Goal: Navigation & Orientation: Locate item on page

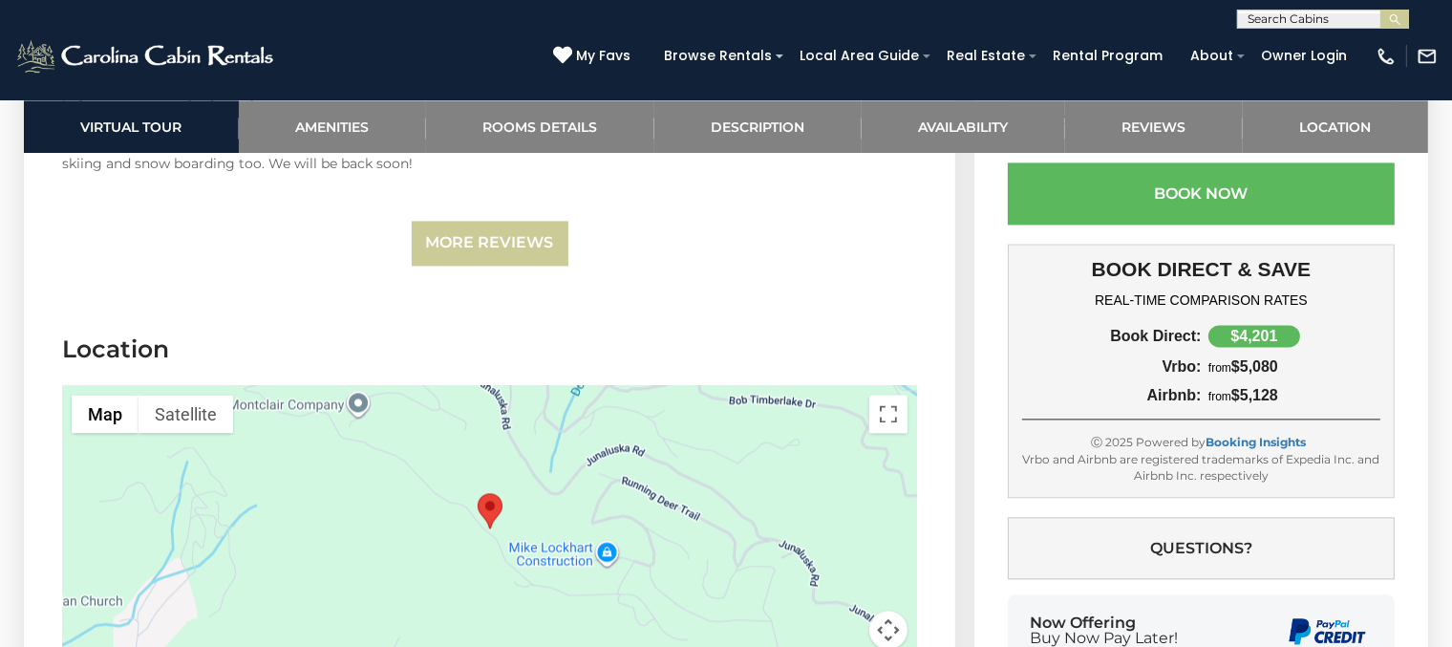
scroll to position [4418, 0]
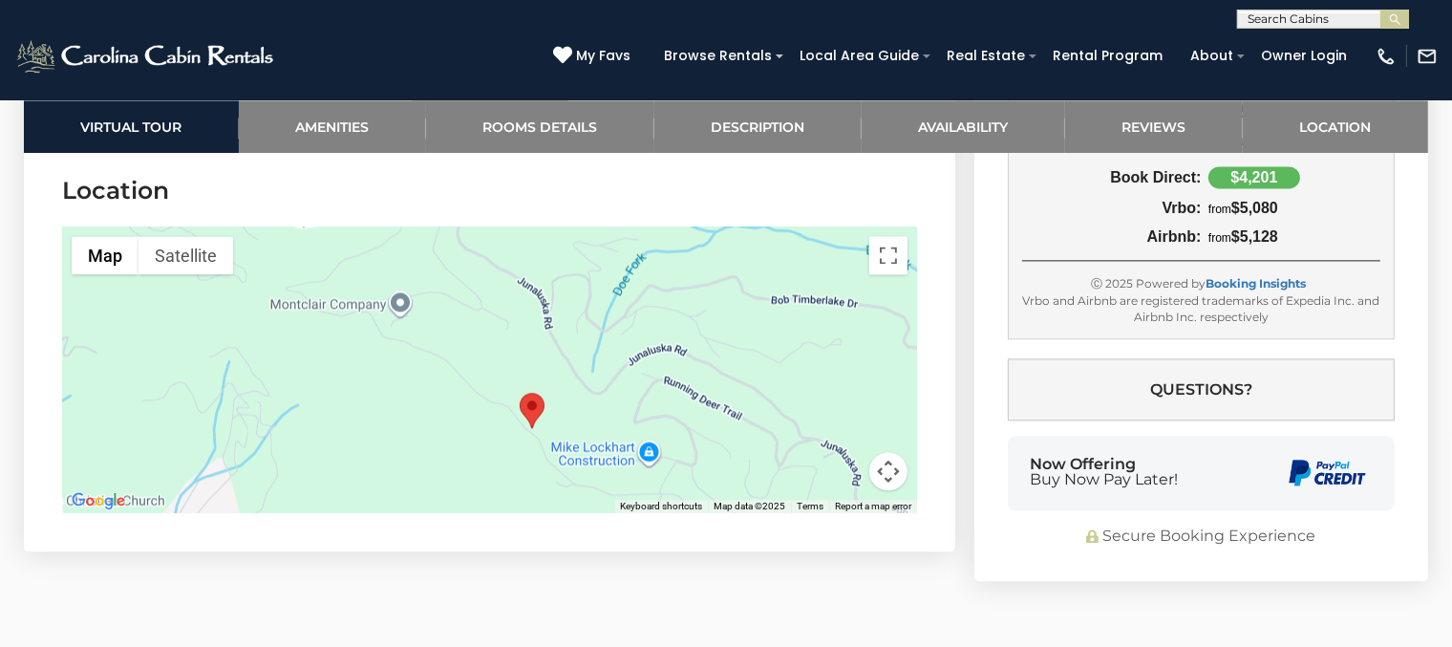
drag, startPoint x: 717, startPoint y: 377, endPoint x: 764, endPoint y: 446, distance: 83.2
click at [764, 446] on div at bounding box center [489, 369] width 855 height 287
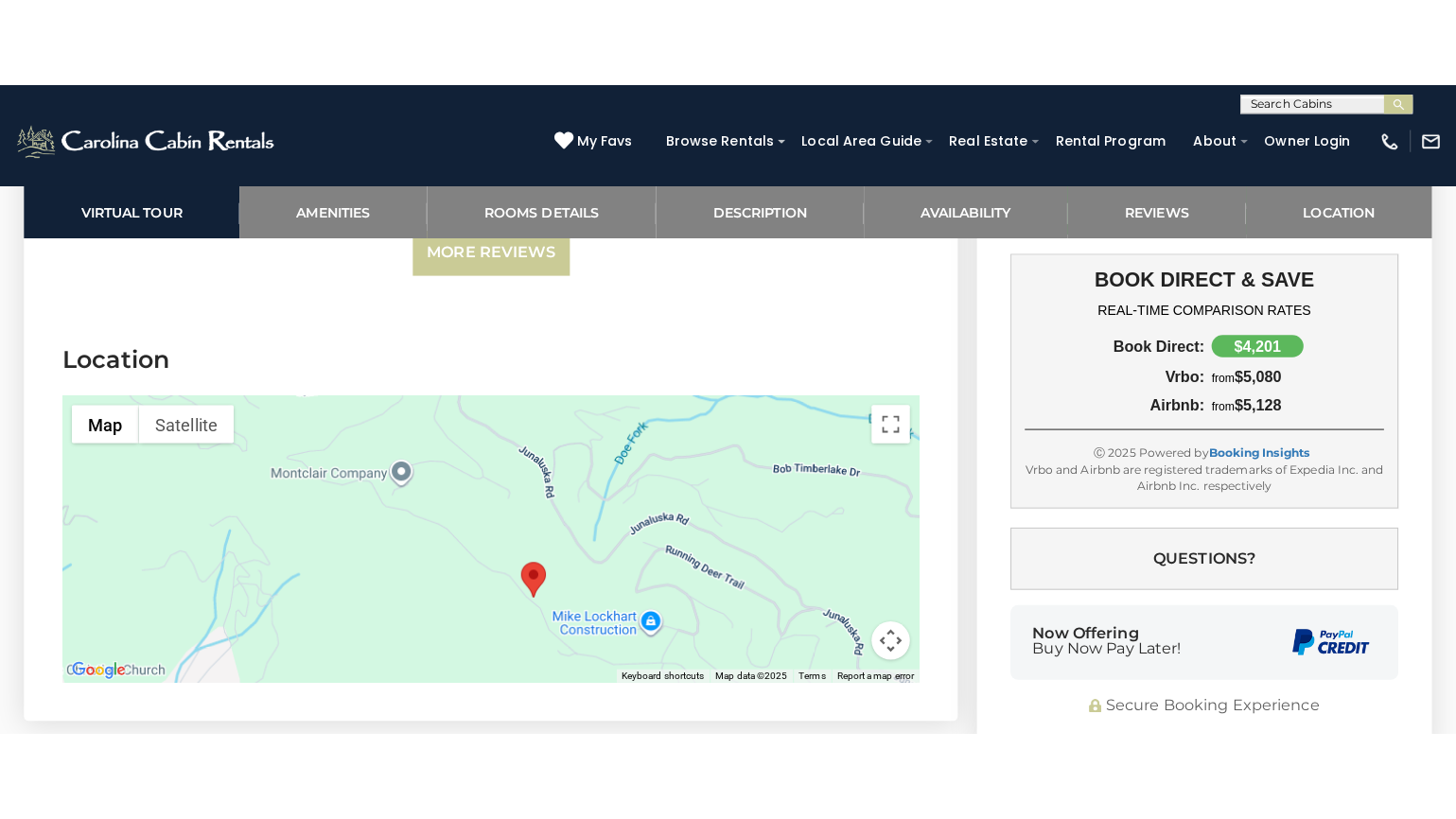
scroll to position [4257, 0]
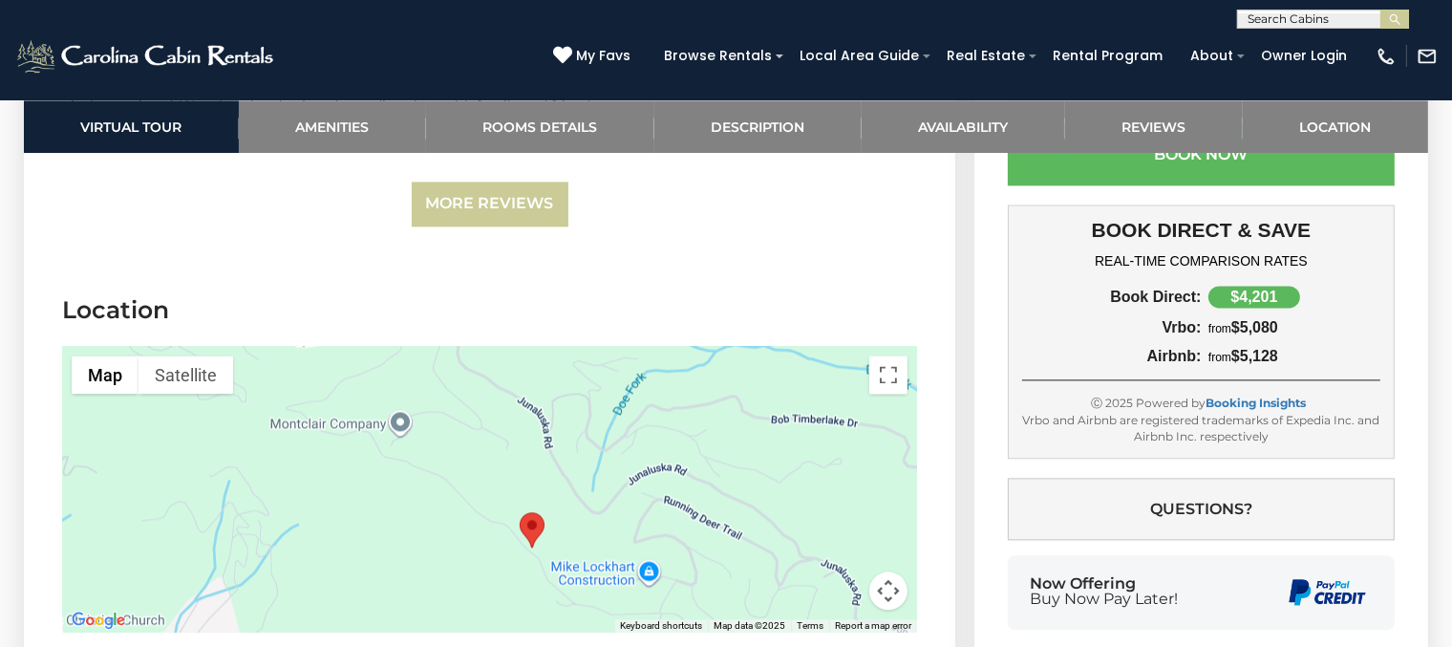
click at [720, 445] on div at bounding box center [489, 489] width 855 height 287
click at [887, 571] on button "Map camera controls" at bounding box center [888, 590] width 38 height 38
click at [839, 571] on button "Zoom out" at bounding box center [841, 590] width 38 height 38
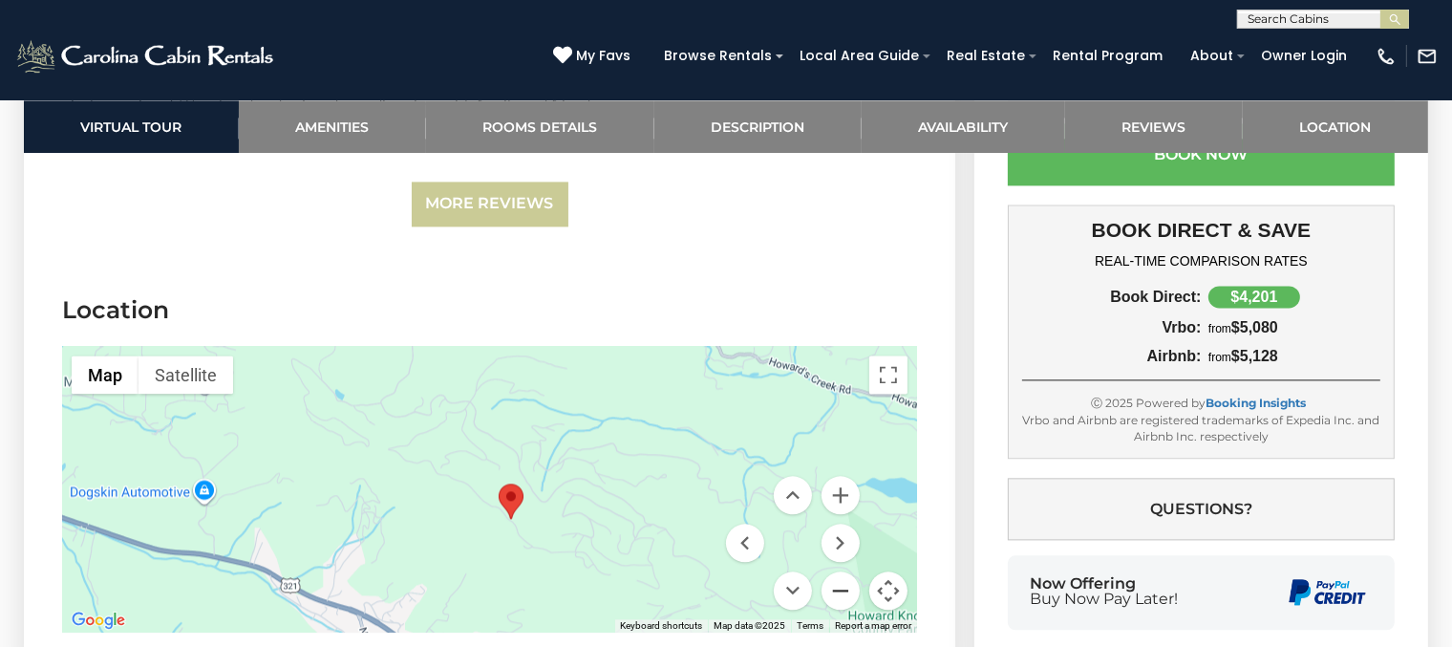
click at [840, 571] on button "Zoom out" at bounding box center [841, 590] width 38 height 38
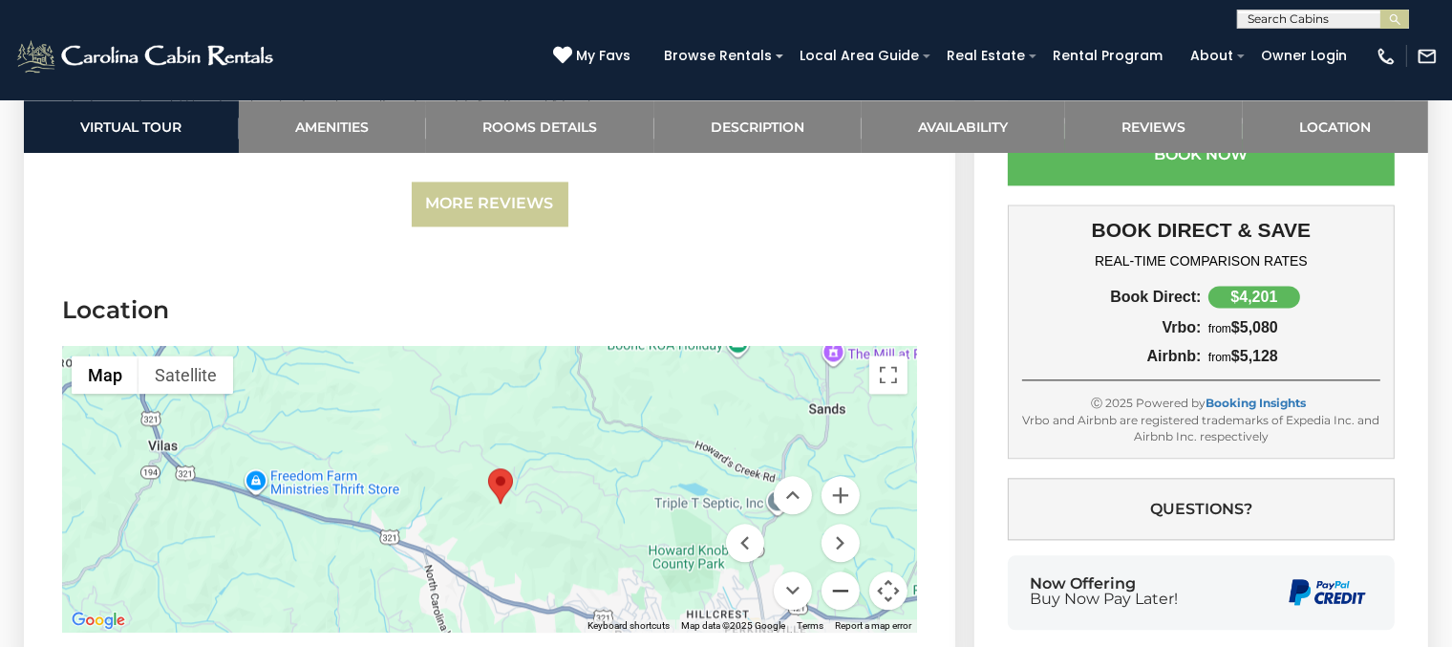
click at [848, 571] on button "Zoom out" at bounding box center [841, 590] width 38 height 38
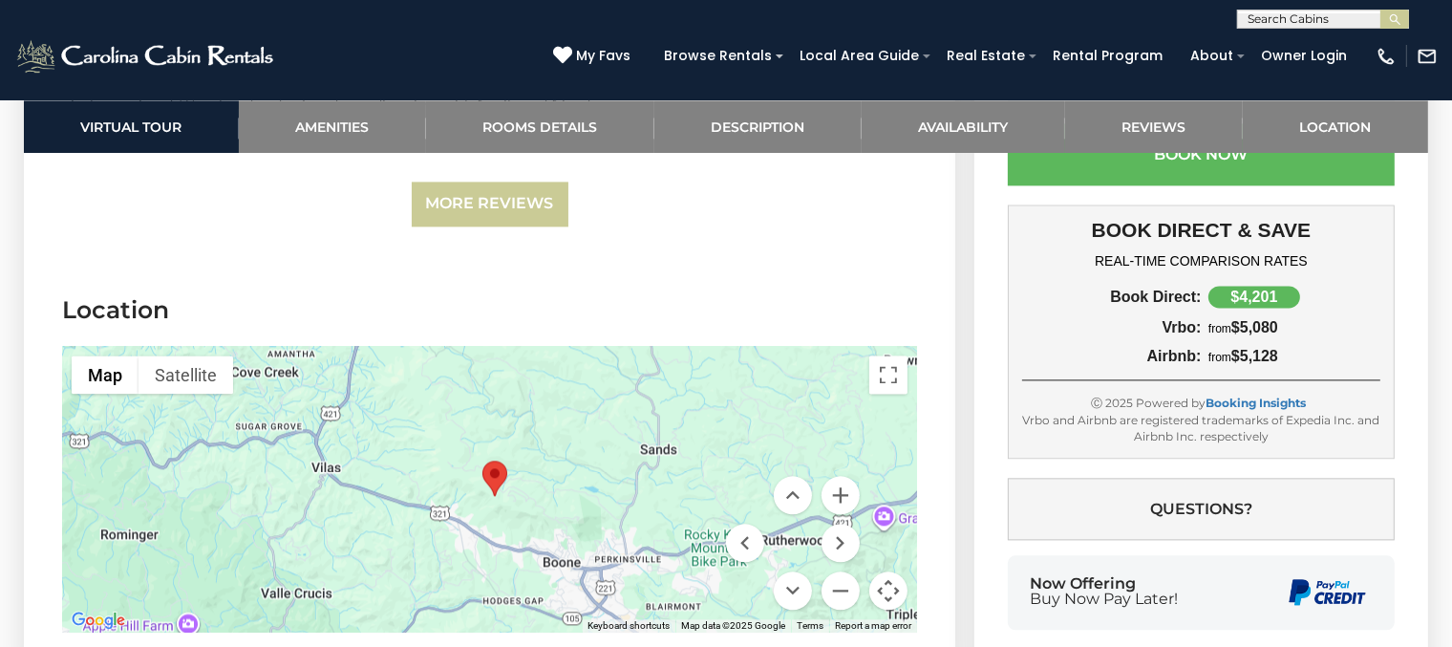
click at [882, 571] on button "Map camera controls" at bounding box center [888, 590] width 38 height 38
click at [887, 571] on button "Map camera controls" at bounding box center [888, 590] width 38 height 38
click at [888, 355] on button "Toggle fullscreen view" at bounding box center [888, 374] width 38 height 38
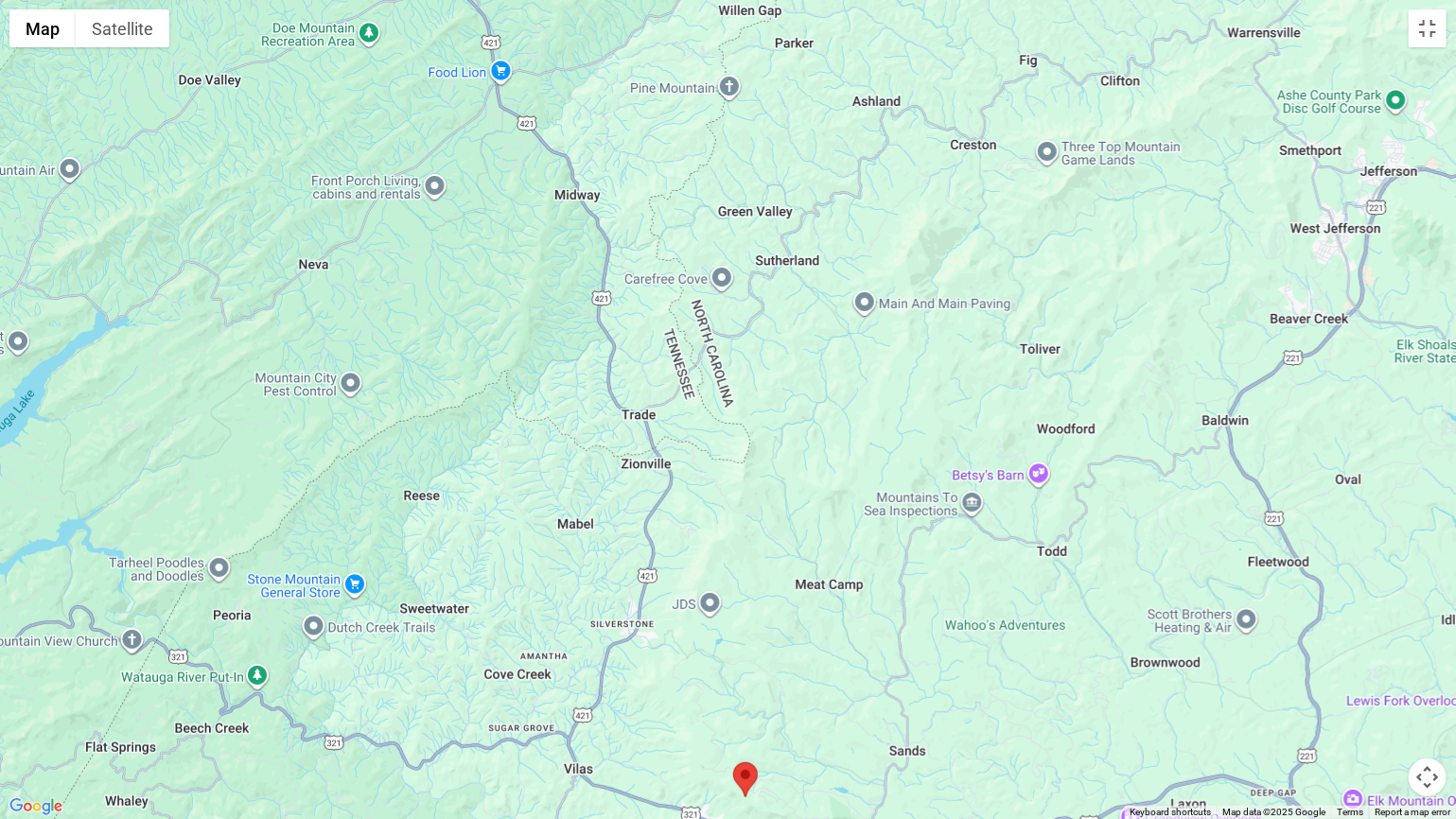
drag, startPoint x: 714, startPoint y: 297, endPoint x: 732, endPoint y: 664, distance: 367.4
click at [730, 640] on div at bounding box center [728, 409] width 1456 height 819
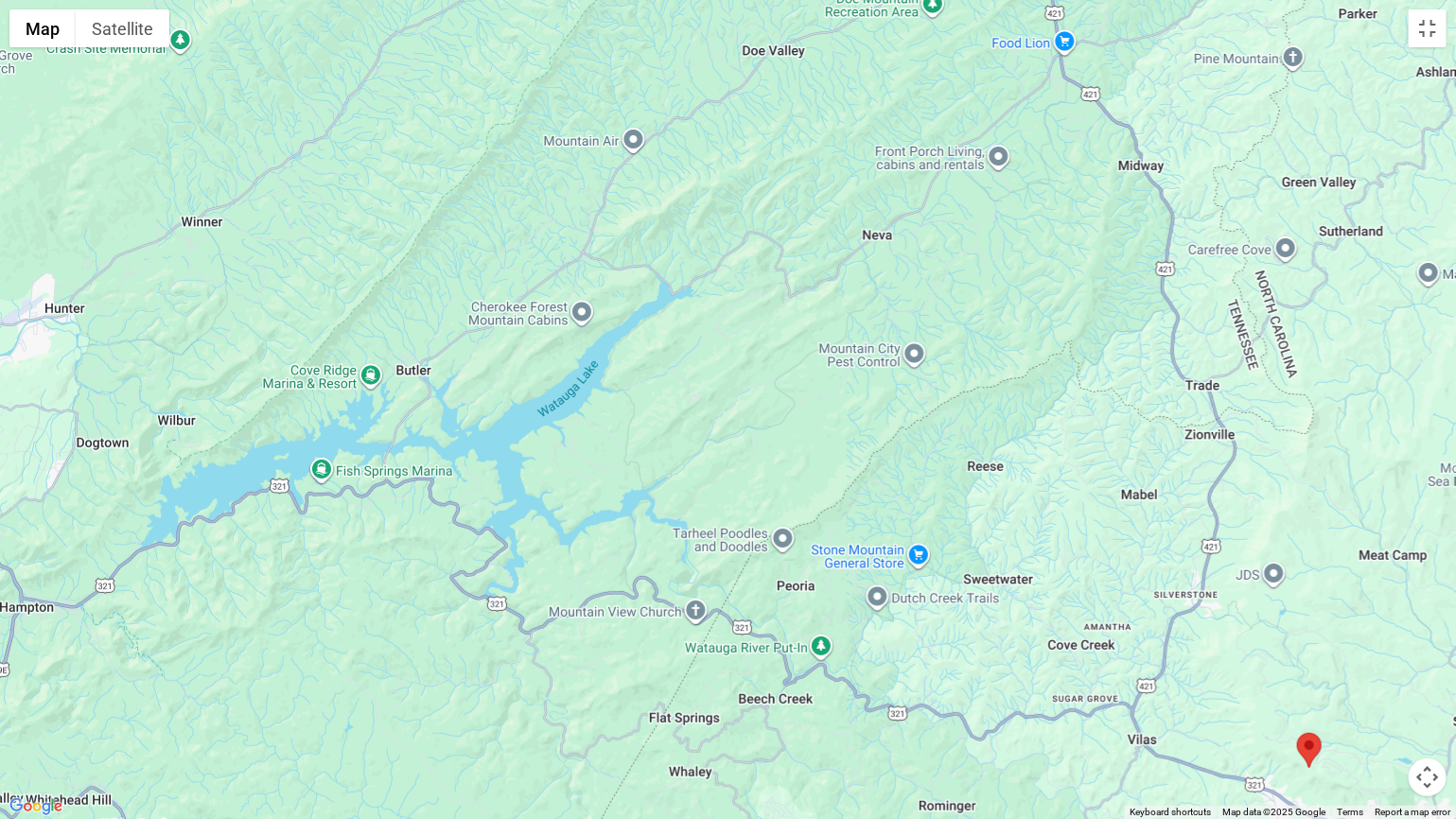
drag, startPoint x: 663, startPoint y: 284, endPoint x: 1235, endPoint y: 261, distance: 572.5
click at [1235, 261] on div at bounding box center [728, 409] width 1456 height 819
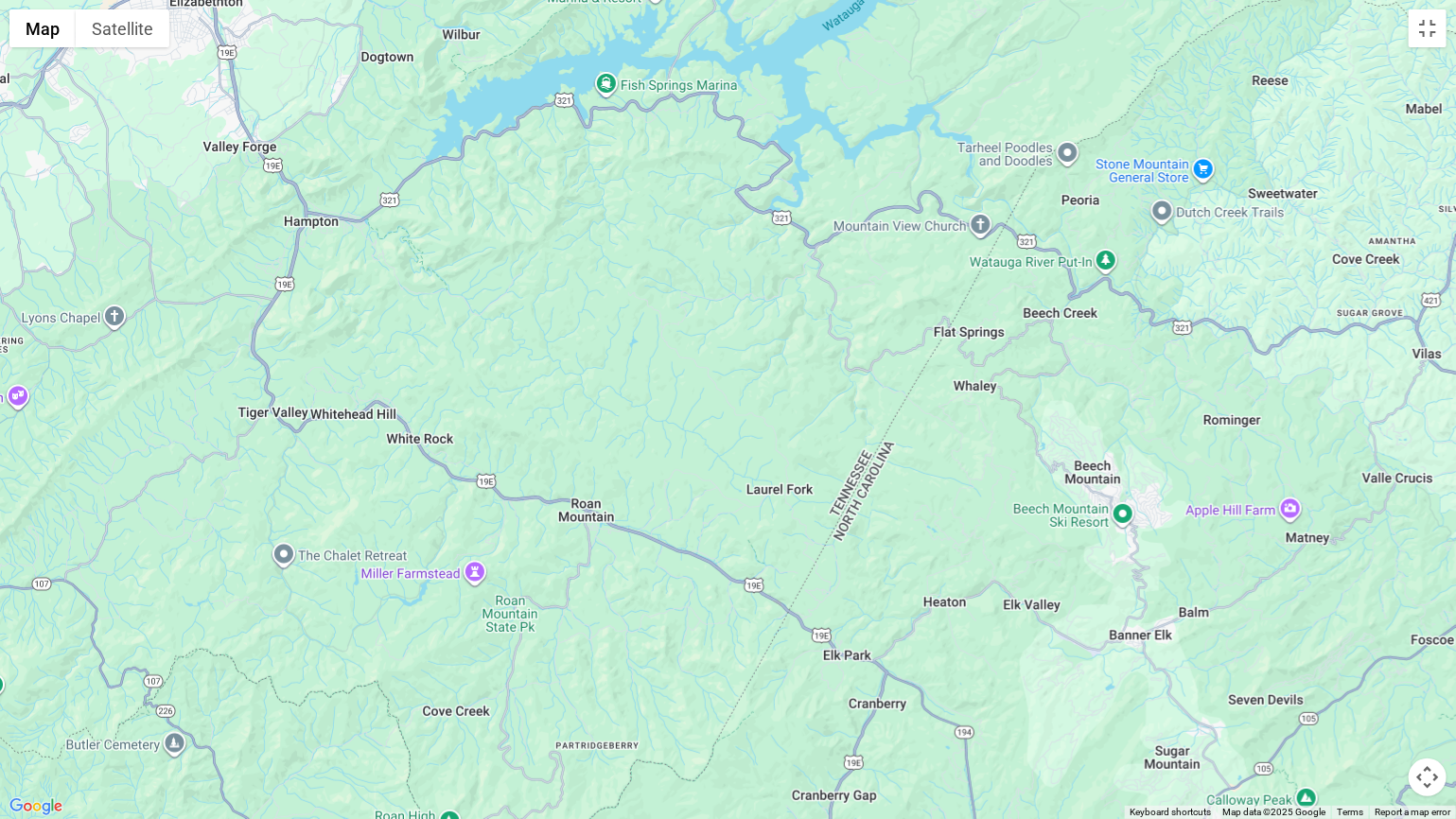
drag, startPoint x: 562, startPoint y: 542, endPoint x: 694, endPoint y: 267, distance: 305.0
click at [694, 267] on div at bounding box center [728, 409] width 1456 height 819
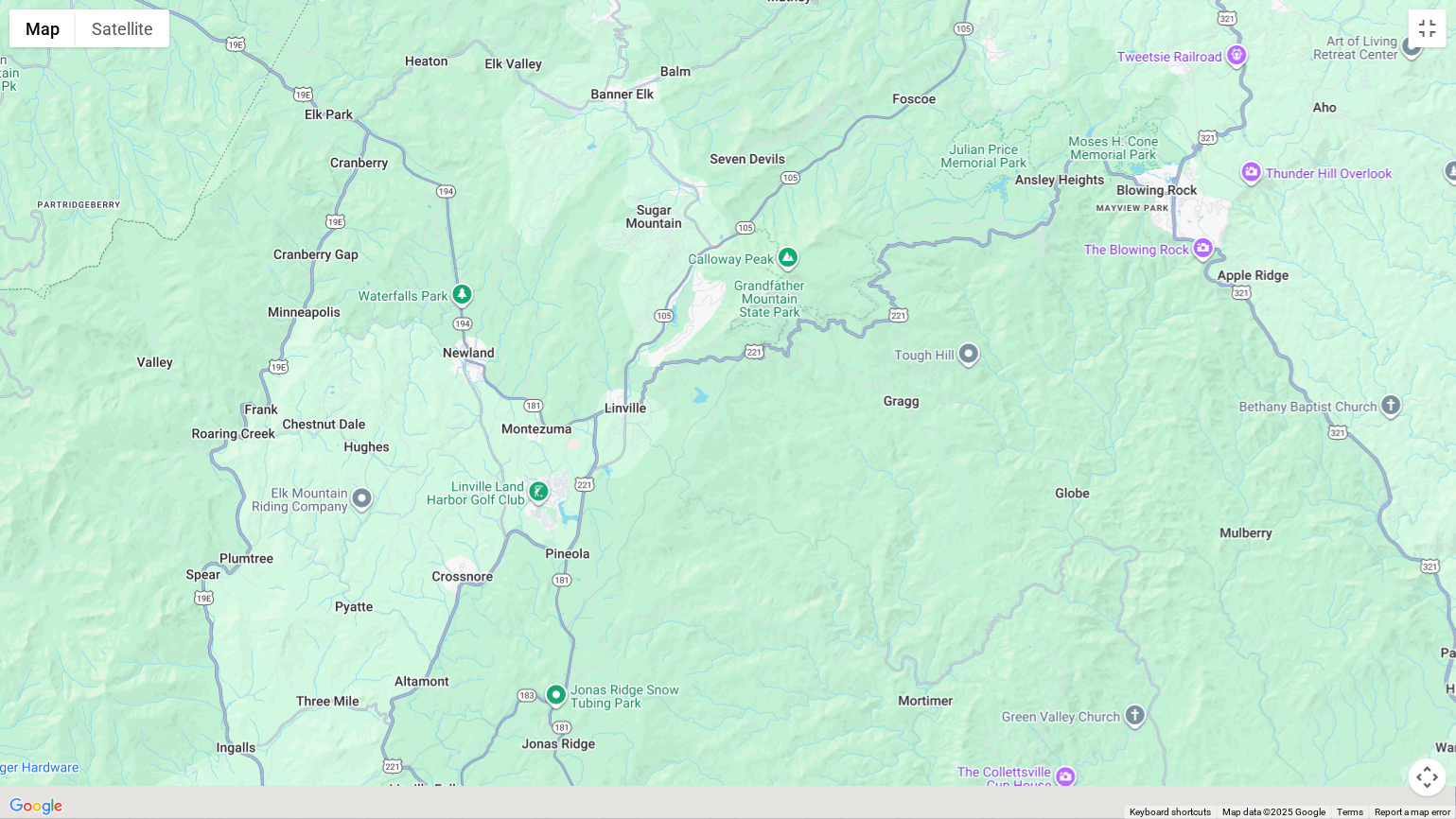
drag, startPoint x: 1058, startPoint y: 729, endPoint x: 546, endPoint y: 195, distance: 739.8
click at [554, 184] on div at bounding box center [728, 409] width 1456 height 819
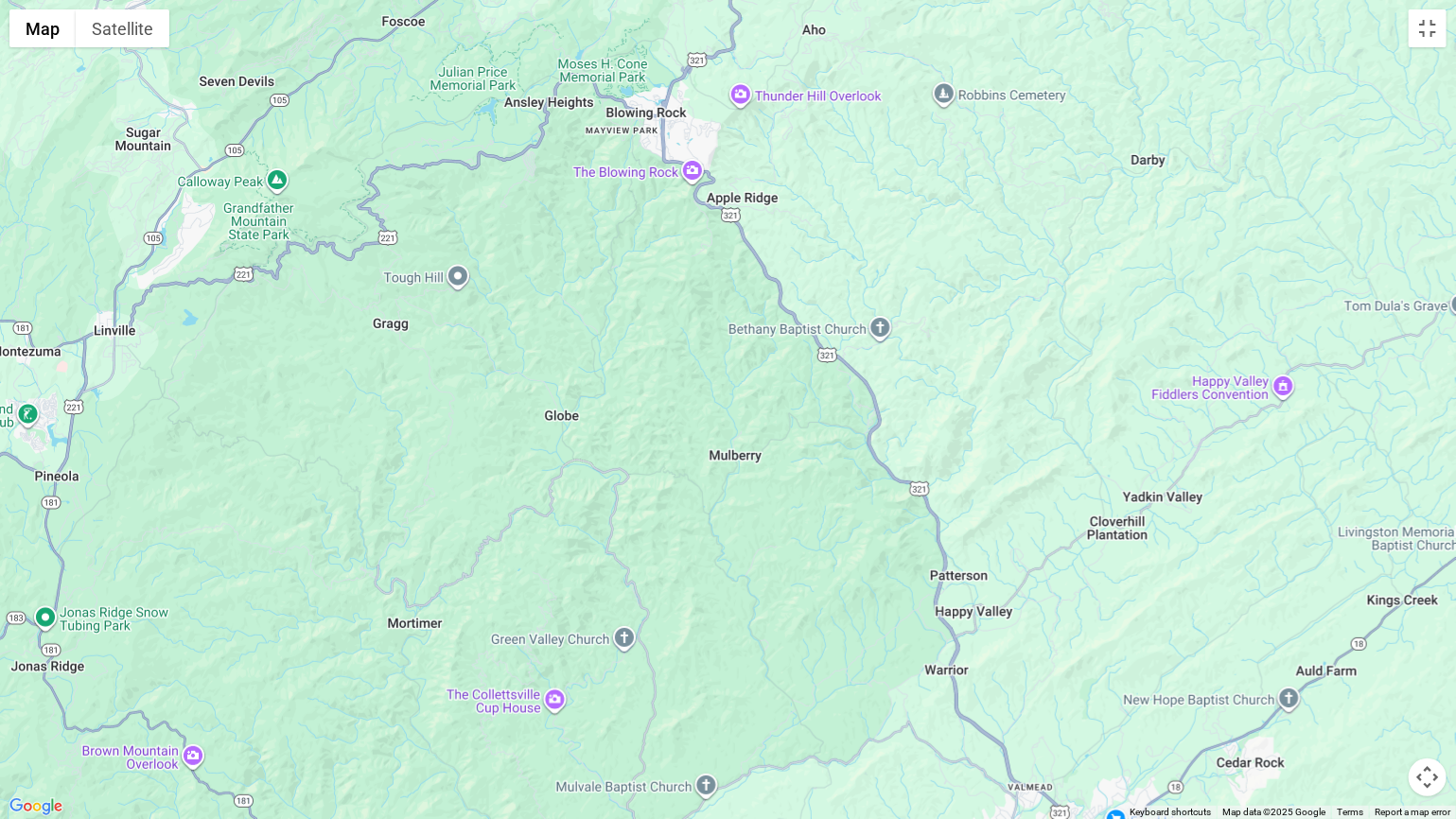
drag, startPoint x: 646, startPoint y: 293, endPoint x: 336, endPoint y: 524, distance: 386.6
click at [335, 533] on div at bounding box center [728, 409] width 1456 height 819
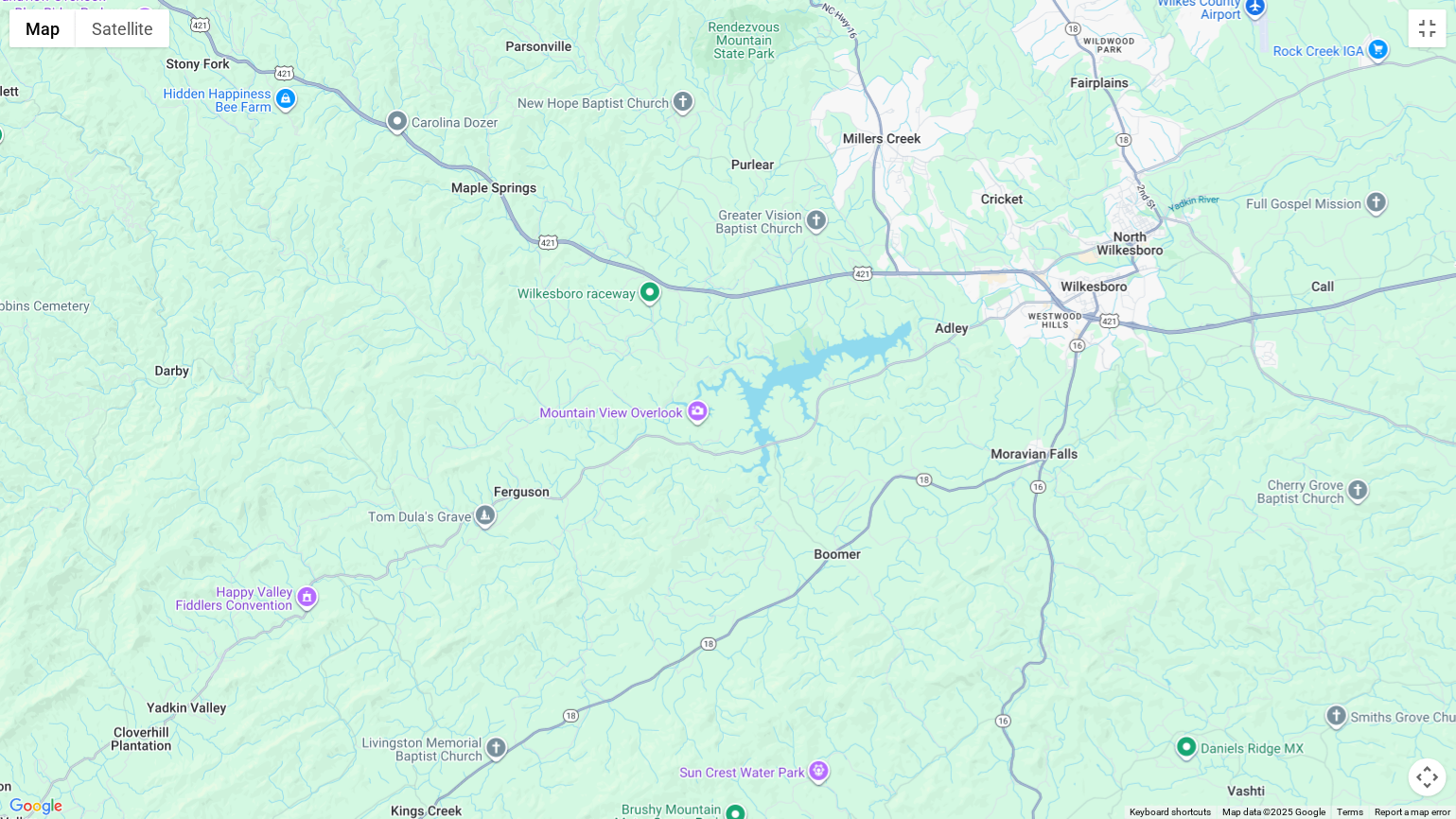
drag, startPoint x: 717, startPoint y: 443, endPoint x: 197, endPoint y: 498, distance: 522.9
click at [197, 498] on div at bounding box center [728, 409] width 1456 height 819
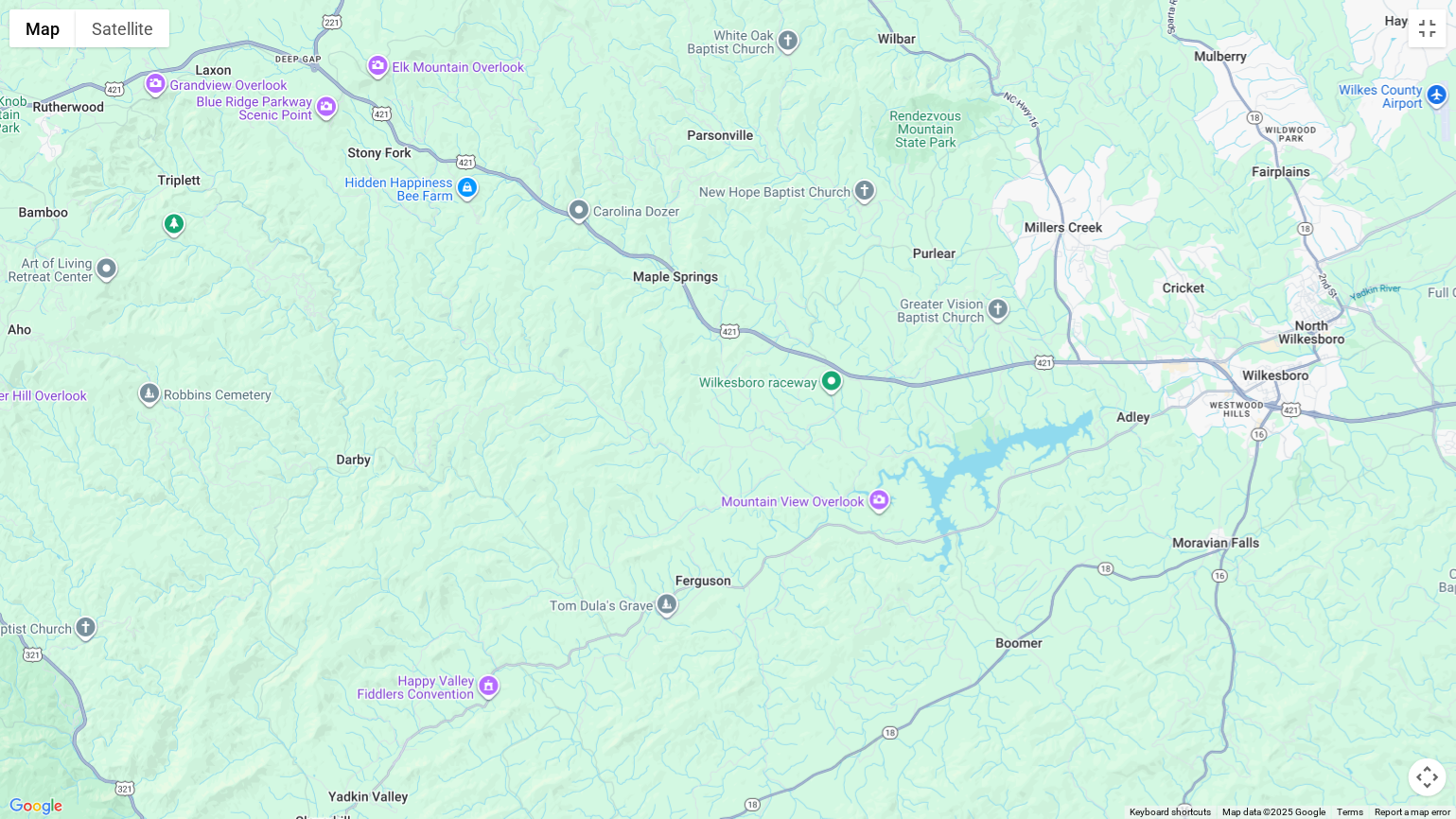
drag, startPoint x: 974, startPoint y: 457, endPoint x: 1149, endPoint y: 541, distance: 194.1
click at [1151, 543] on div at bounding box center [728, 409] width 1456 height 819
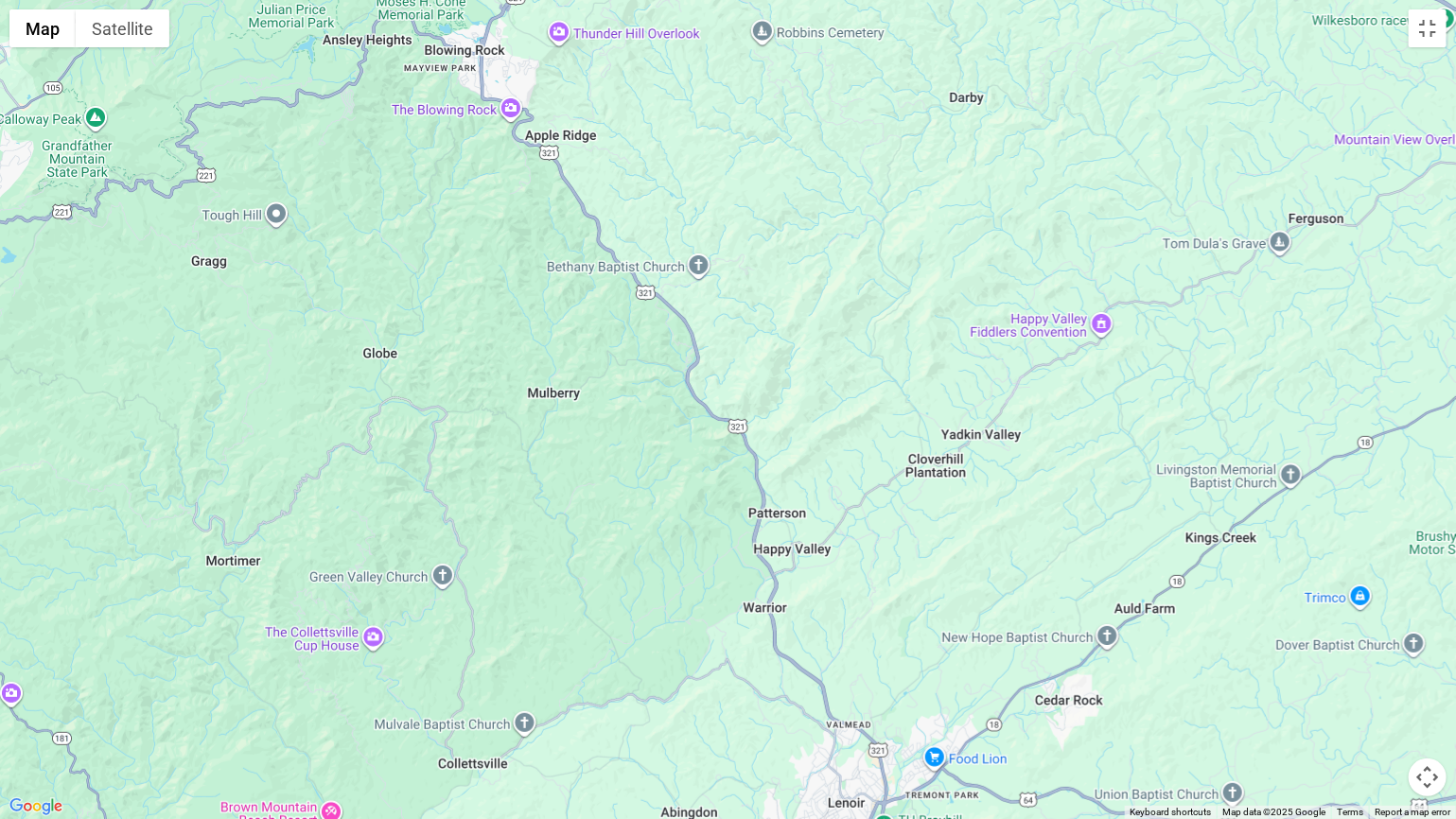
drag, startPoint x: 492, startPoint y: 733, endPoint x: 1111, endPoint y: 376, distance: 714.6
click at [1111, 376] on div at bounding box center [728, 409] width 1456 height 819
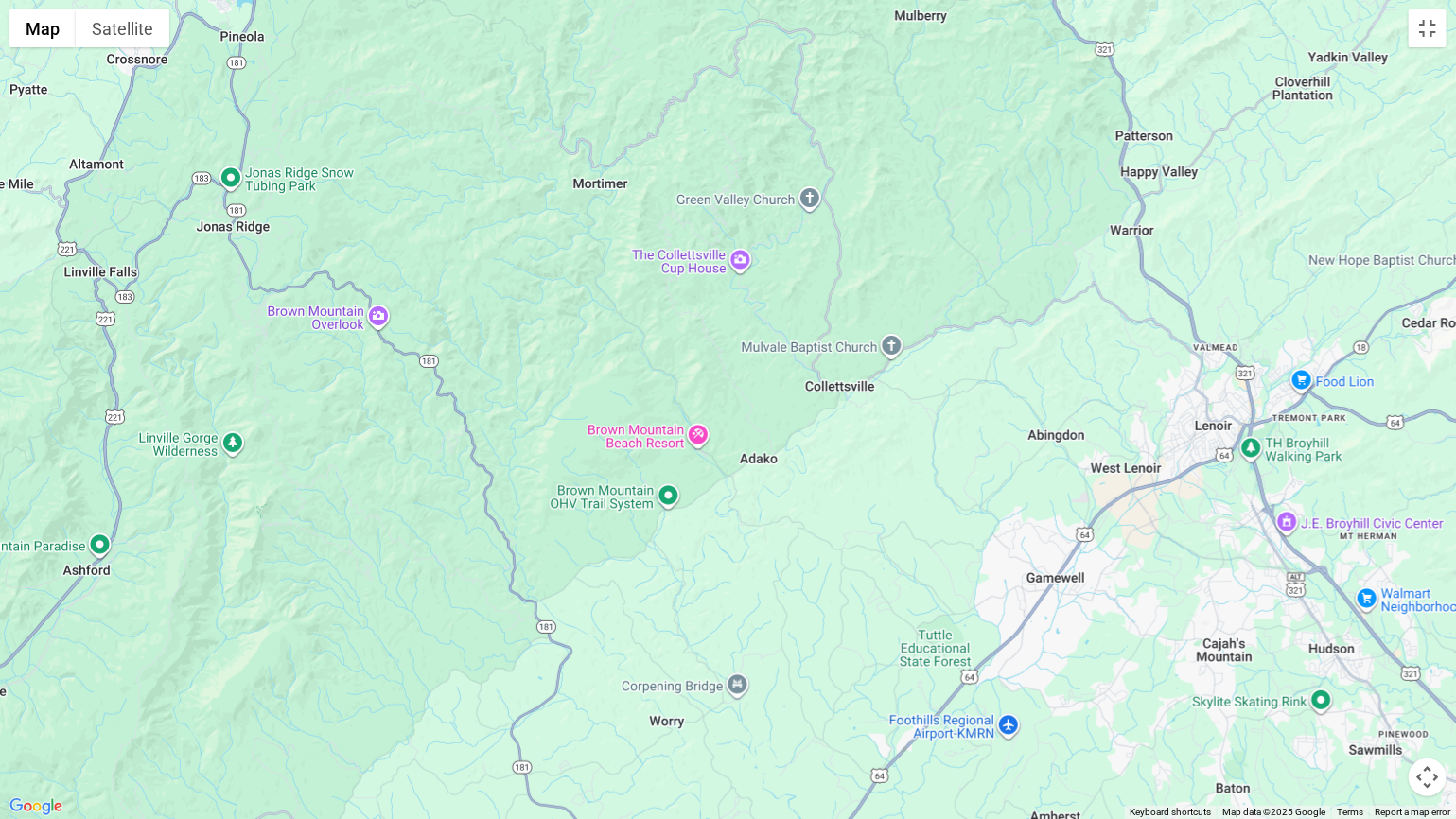
drag, startPoint x: 786, startPoint y: 679, endPoint x: 1153, endPoint y: 302, distance: 526.1
click at [1153, 302] on div at bounding box center [728, 409] width 1456 height 819
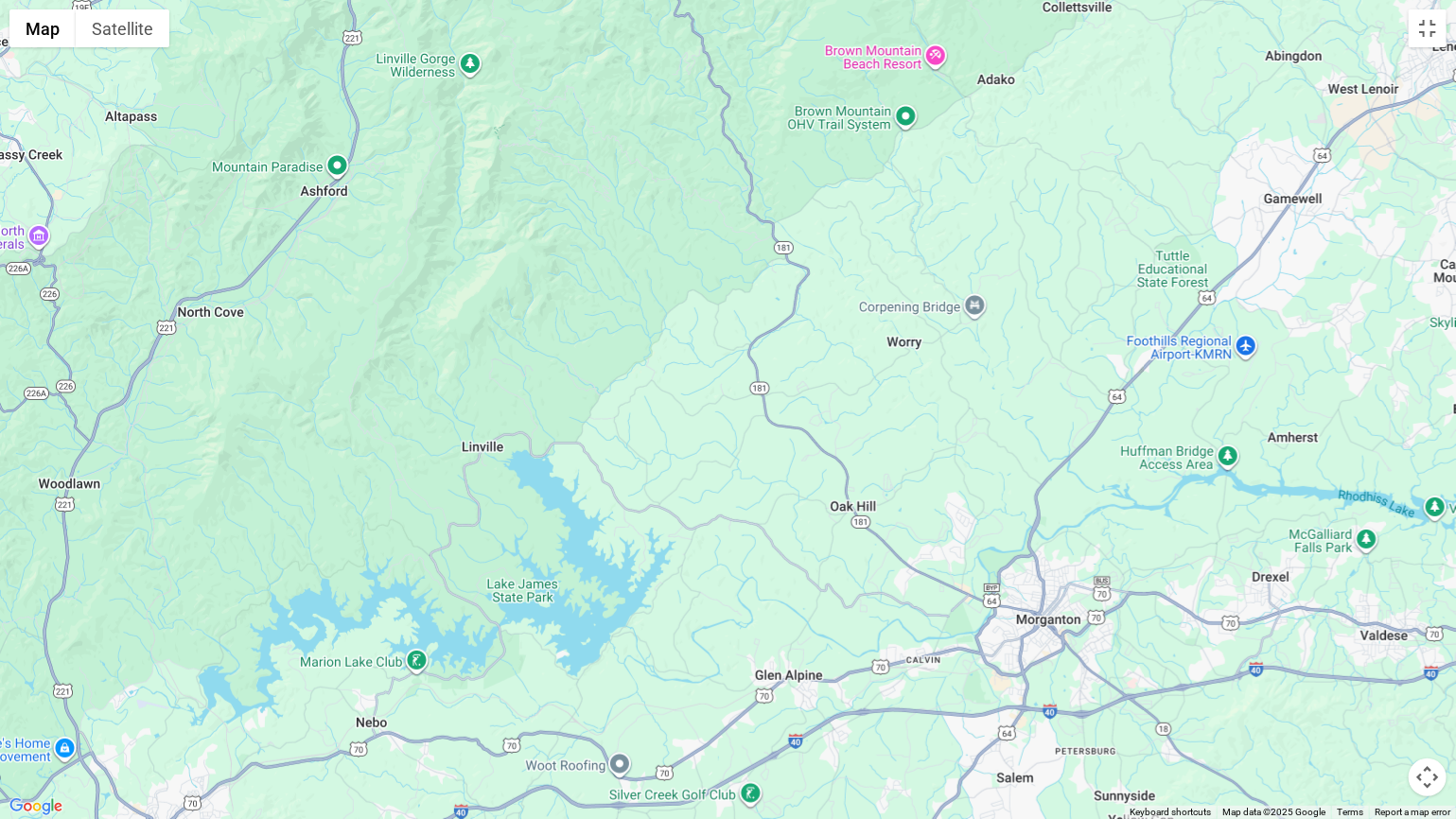
drag, startPoint x: 716, startPoint y: 645, endPoint x: 956, endPoint y: 265, distance: 449.4
click at [956, 265] on div at bounding box center [728, 409] width 1456 height 819
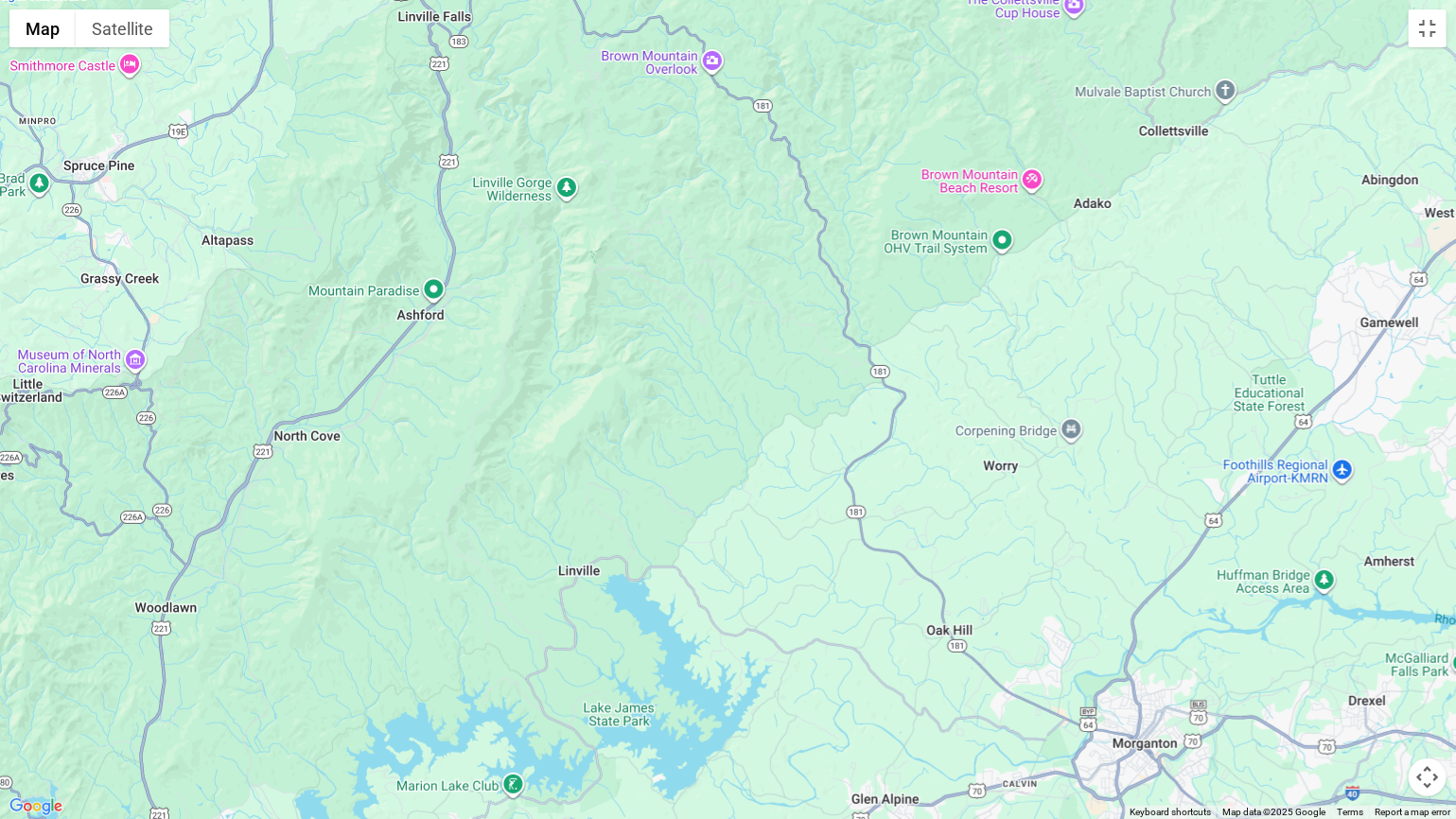
drag, startPoint x: 532, startPoint y: 337, endPoint x: 632, endPoint y: 461, distance: 159.3
click at [632, 461] on div at bounding box center [728, 409] width 1456 height 819
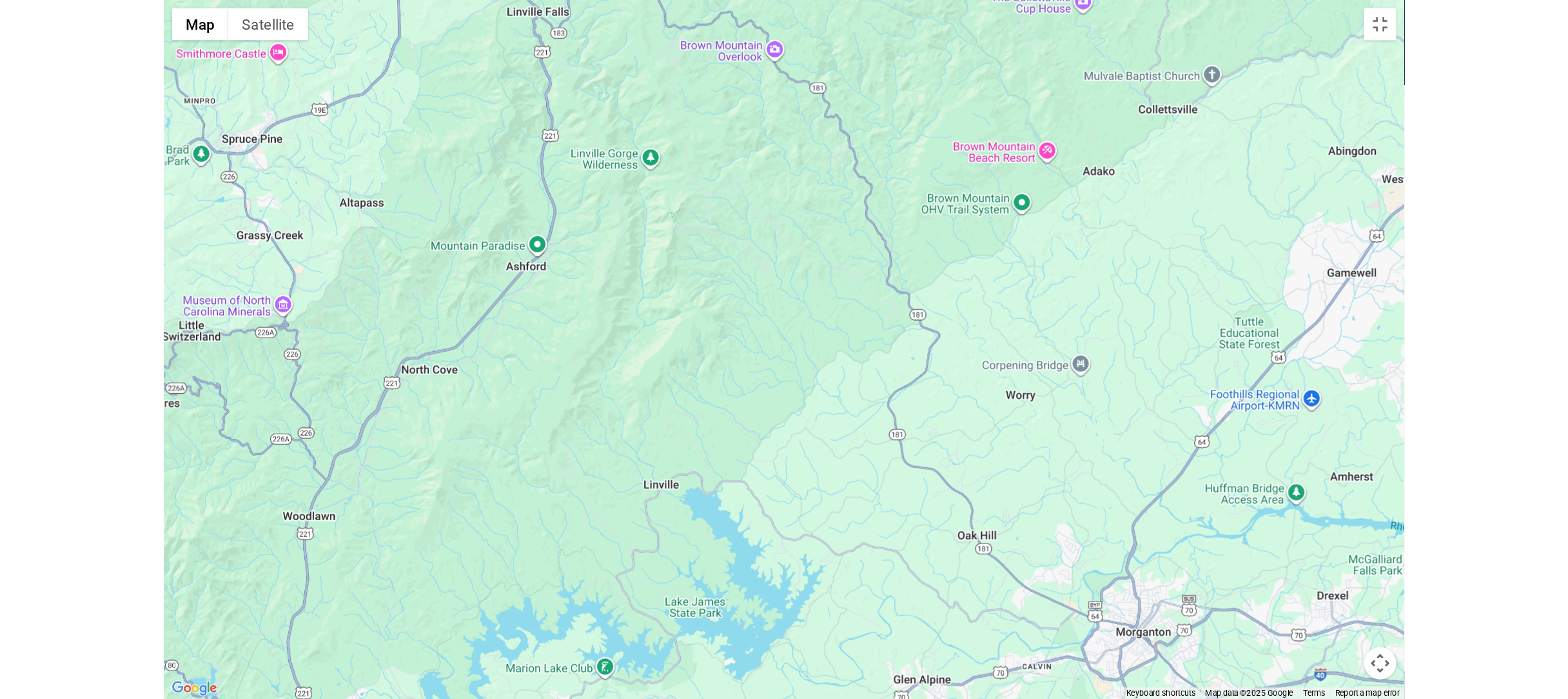
scroll to position [2806, 0]
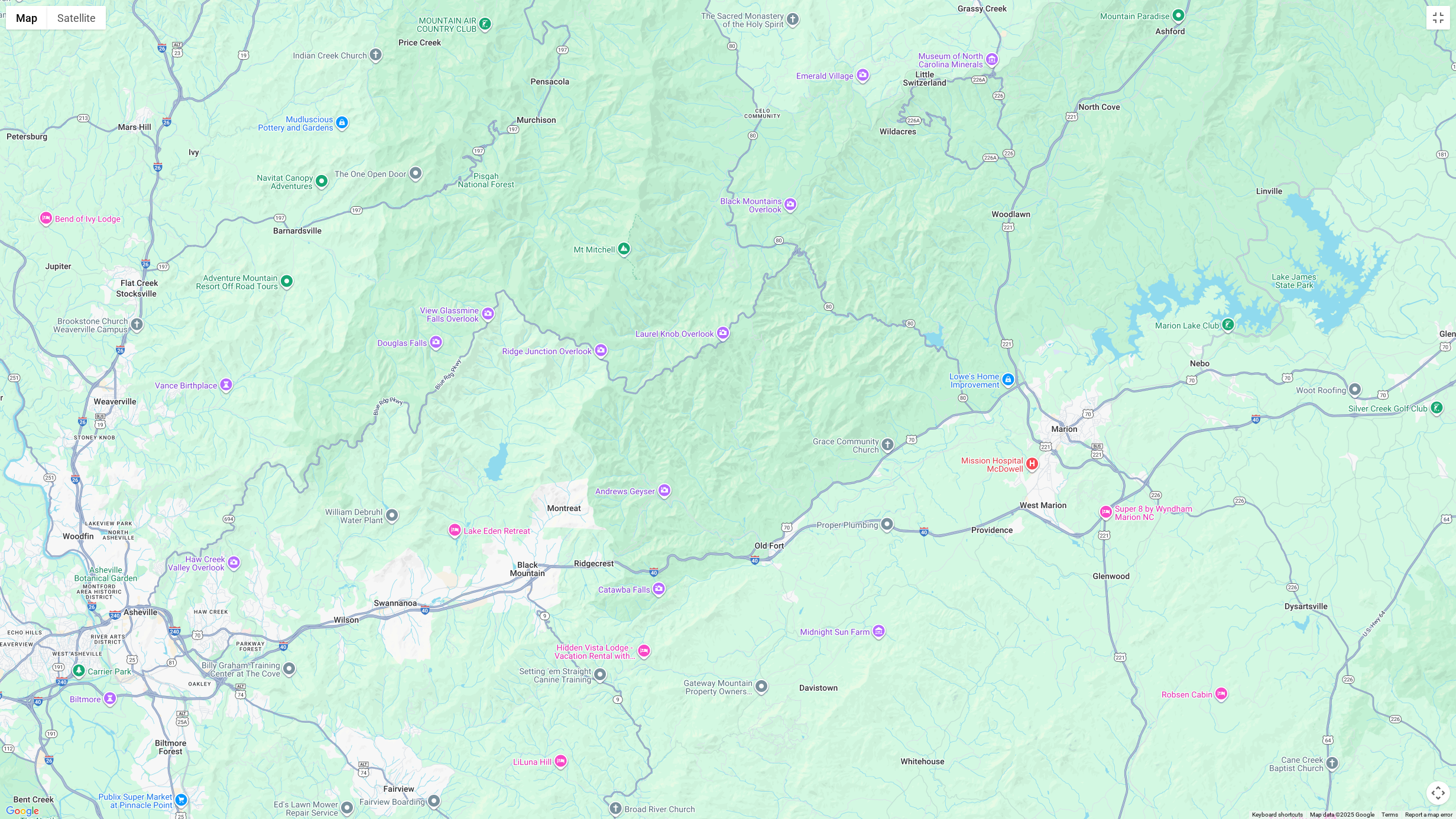
drag, startPoint x: 485, startPoint y: 436, endPoint x: 1122, endPoint y: 114, distance: 713.8
click at [898, 114] on div at bounding box center [728, 410] width 1456 height 819
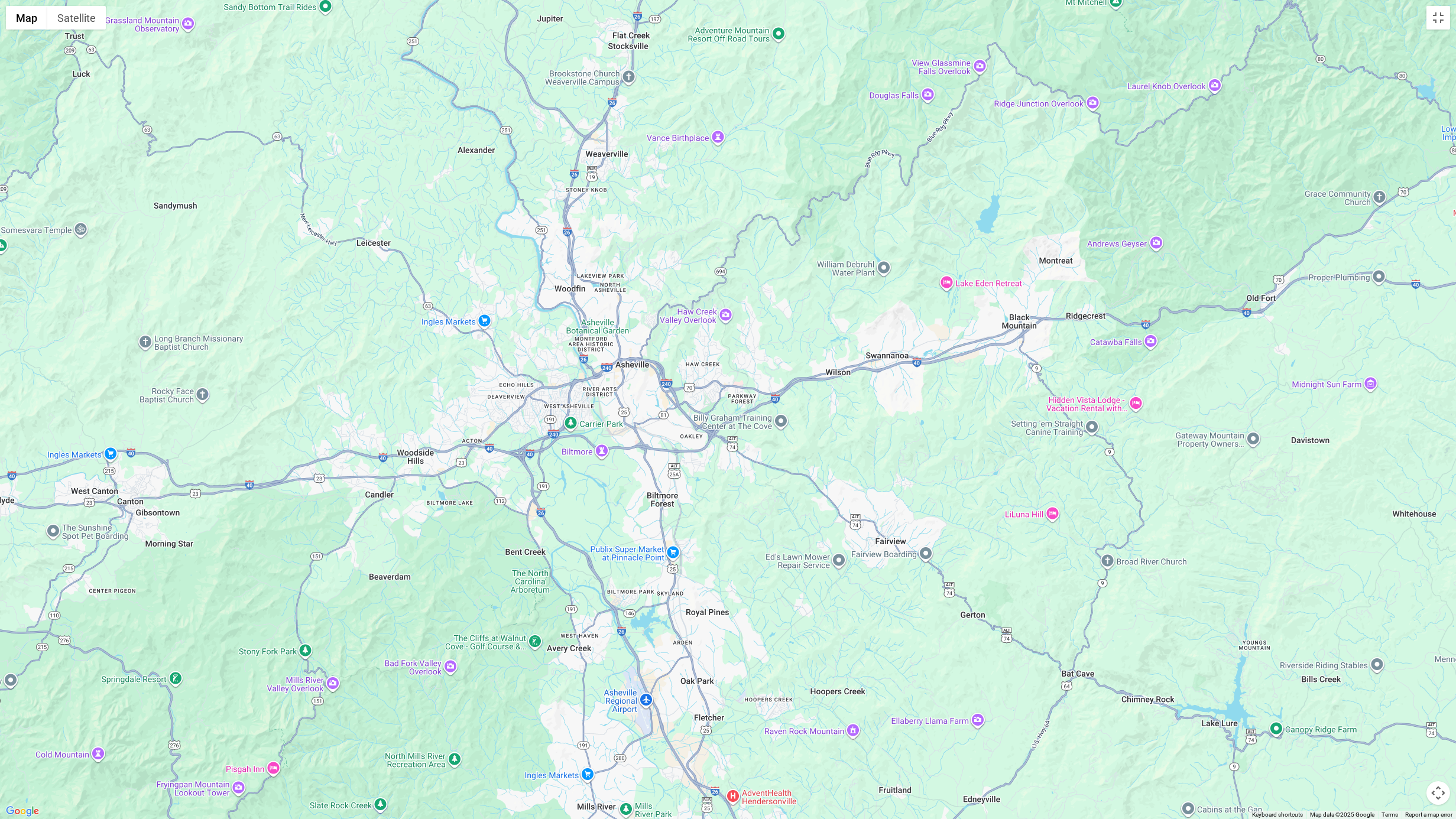
drag, startPoint x: 332, startPoint y: 437, endPoint x: 823, endPoint y: 192, distance: 548.7
click at [823, 192] on div at bounding box center [728, 410] width 1456 height 819
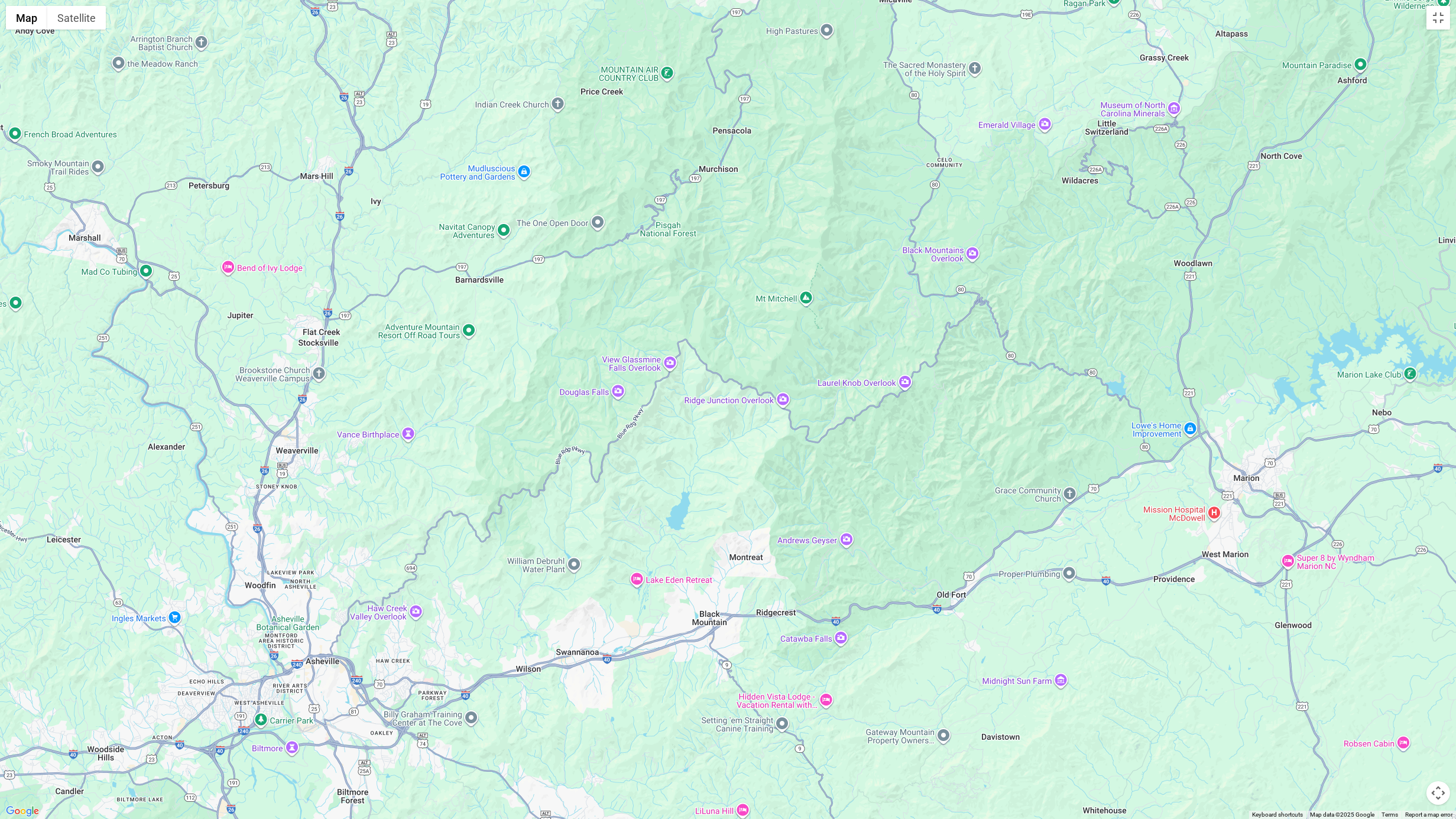
drag, startPoint x: 1046, startPoint y: 163, endPoint x: 725, endPoint y: 457, distance: 435.3
click at [725, 400] on div at bounding box center [728, 410] width 1456 height 819
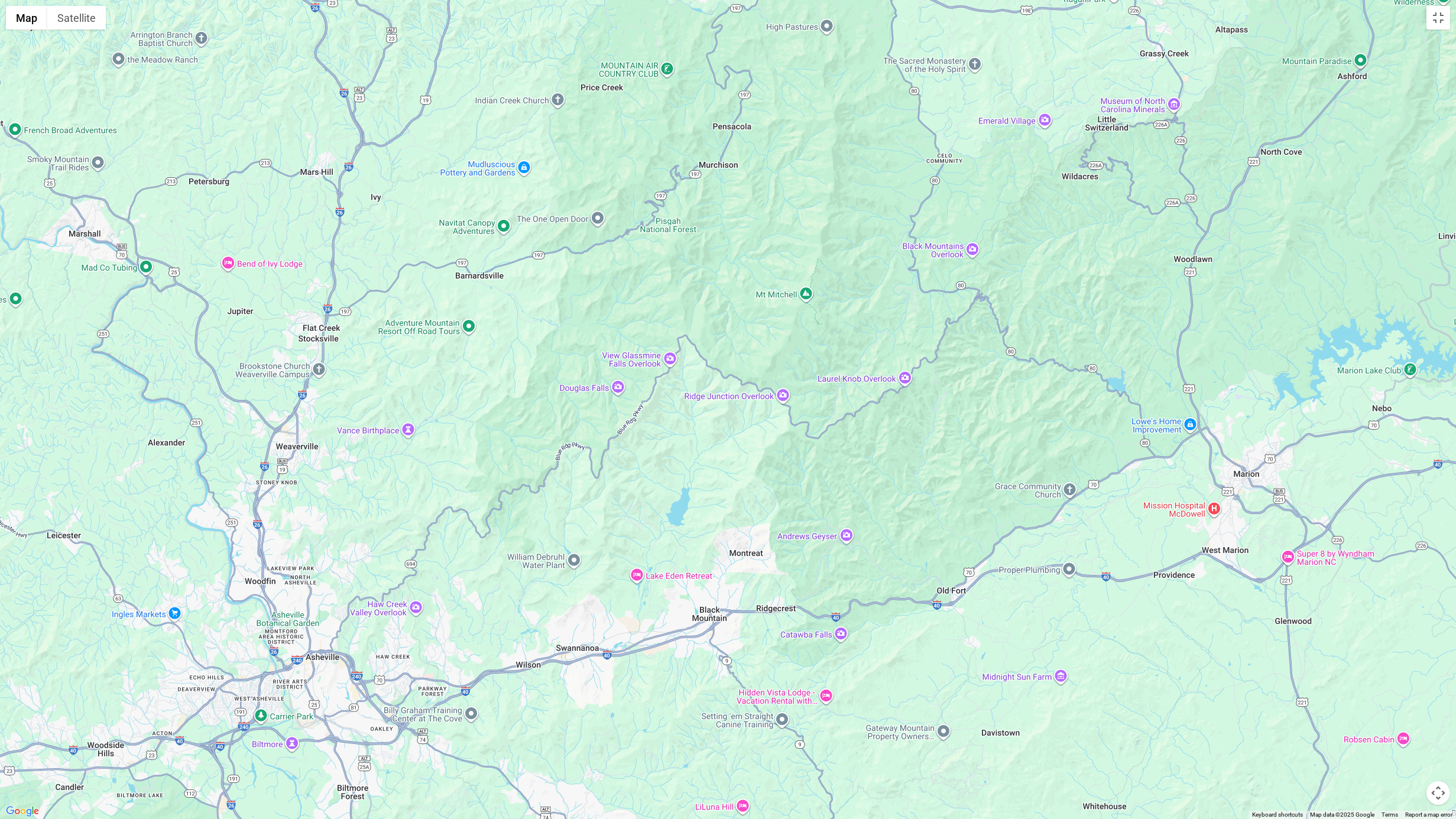
click at [898, 400] on button "Map camera controls" at bounding box center [1438, 793] width 24 height 24
click at [898, 18] on button "Toggle fullscreen view" at bounding box center [1438, 18] width 24 height 24
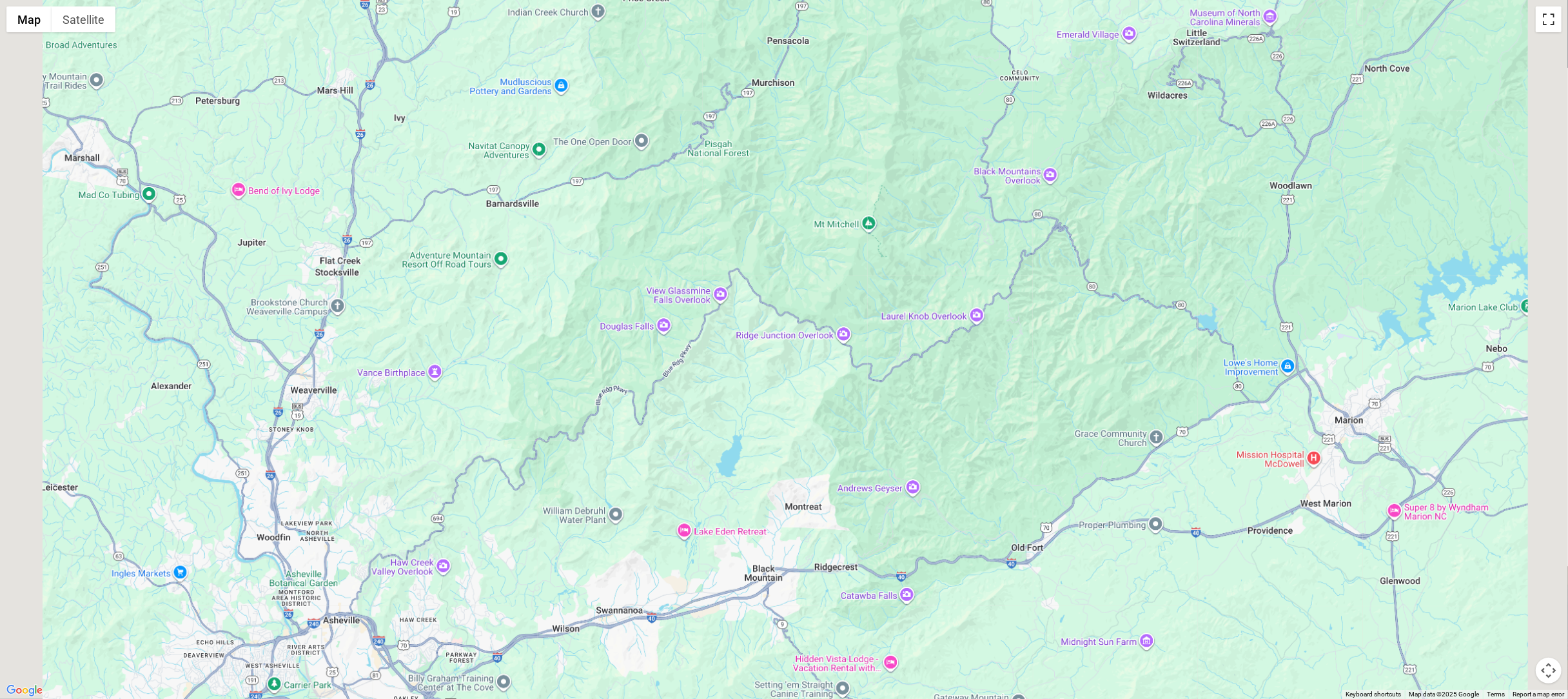
scroll to position [2873, 0]
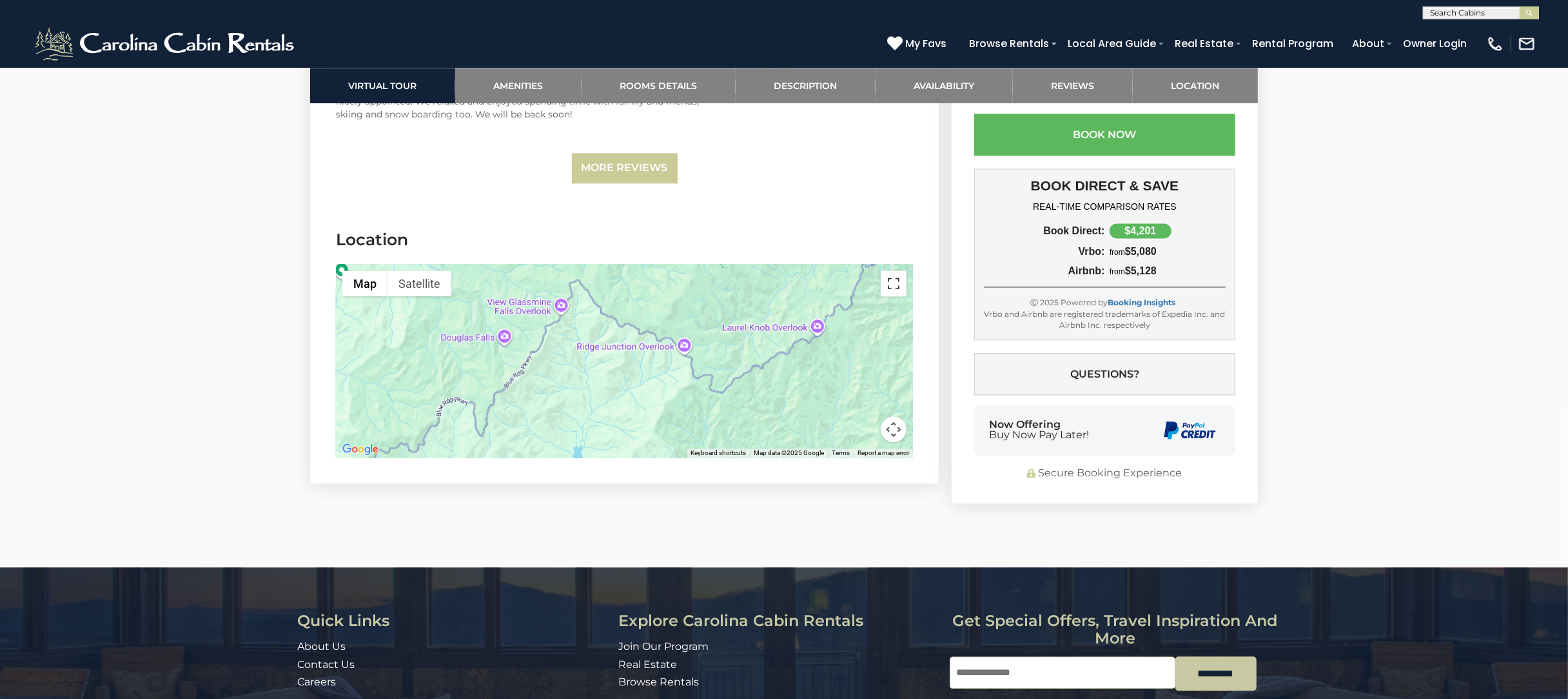
click at [894, 270] on button "Toggle fullscreen view" at bounding box center [894, 283] width 26 height 26
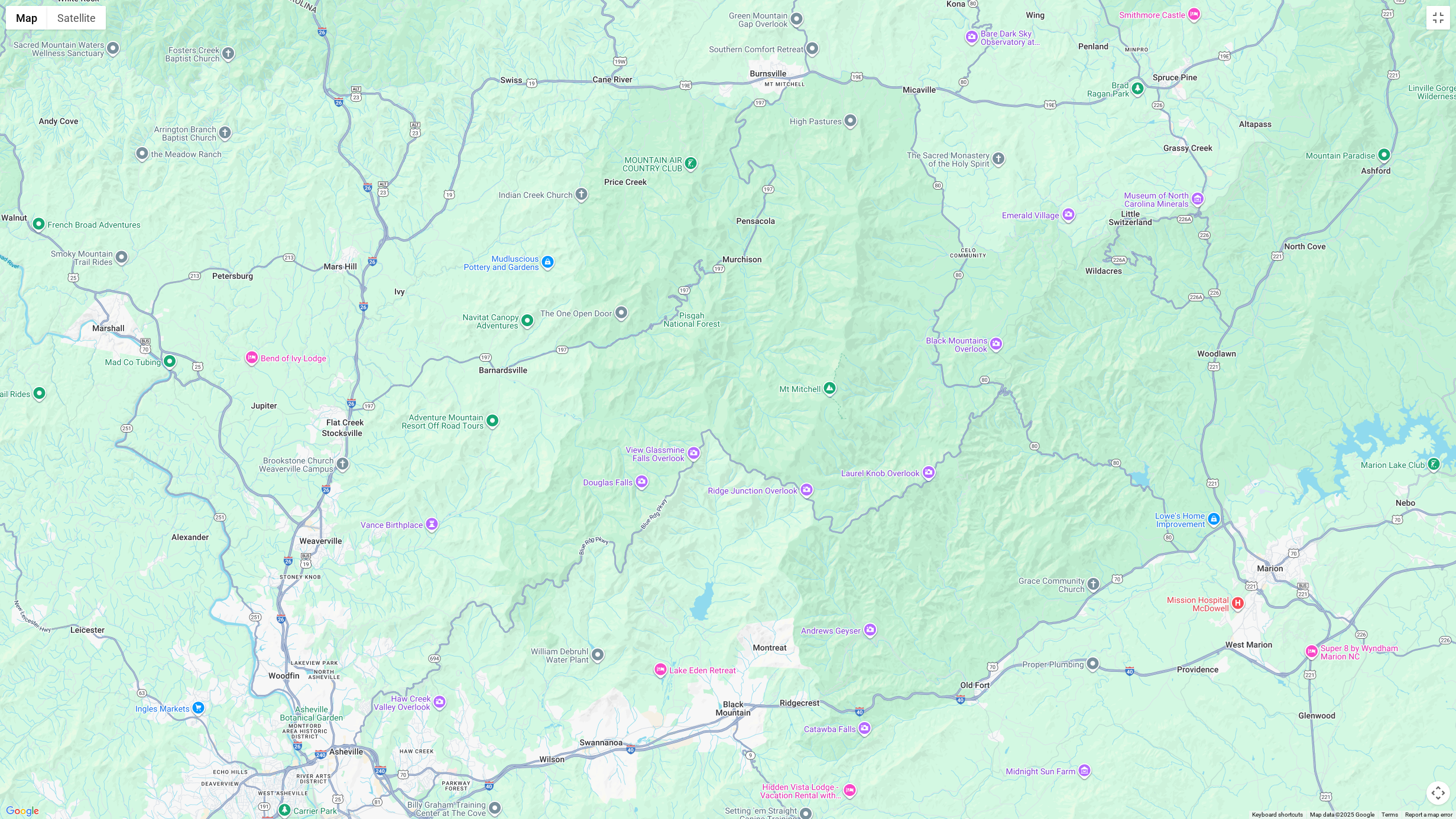
drag, startPoint x: 803, startPoint y: 335, endPoint x: 826, endPoint y: 431, distance: 98.7
click at [826, 400] on div at bounding box center [728, 410] width 1456 height 819
click at [898, 15] on button "Toggle fullscreen view" at bounding box center [1438, 18] width 24 height 24
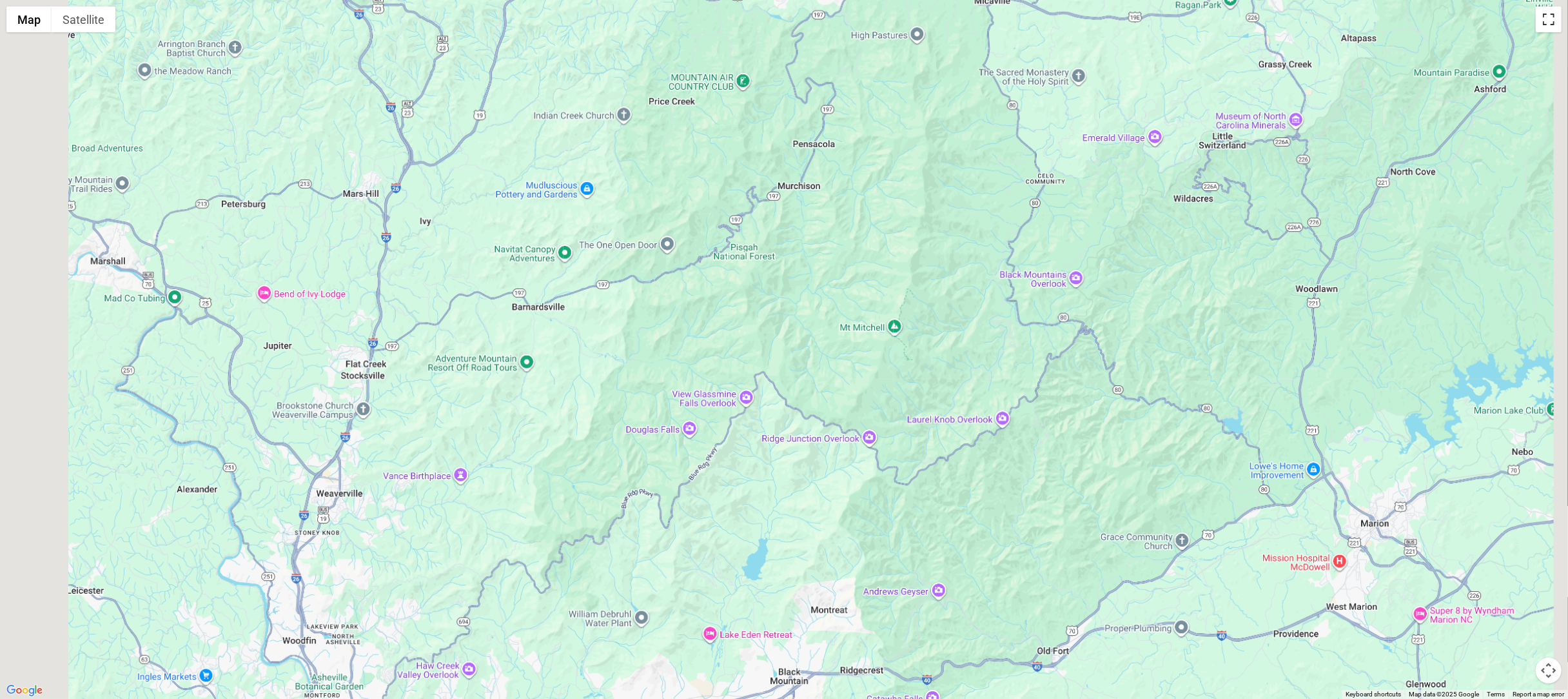
scroll to position [0, 0]
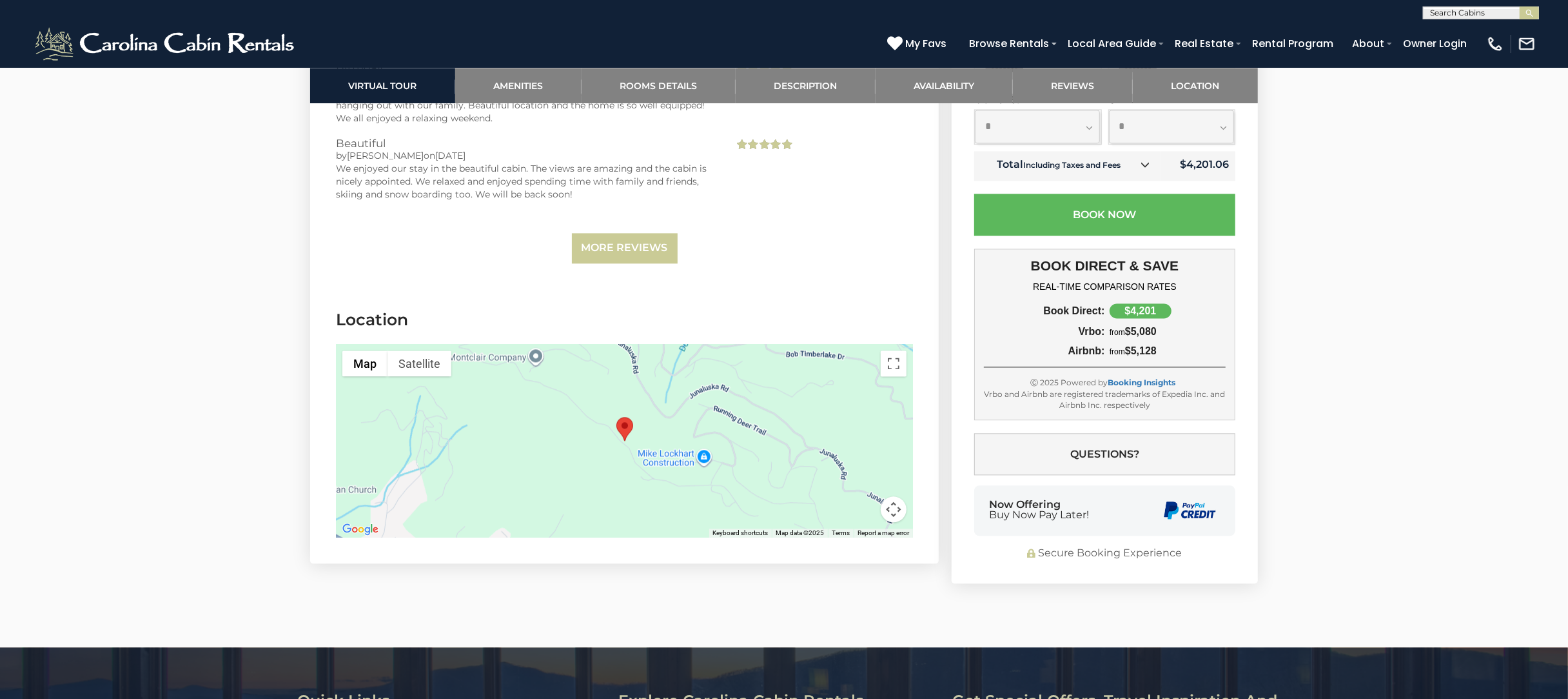
scroll to position [2839, 0]
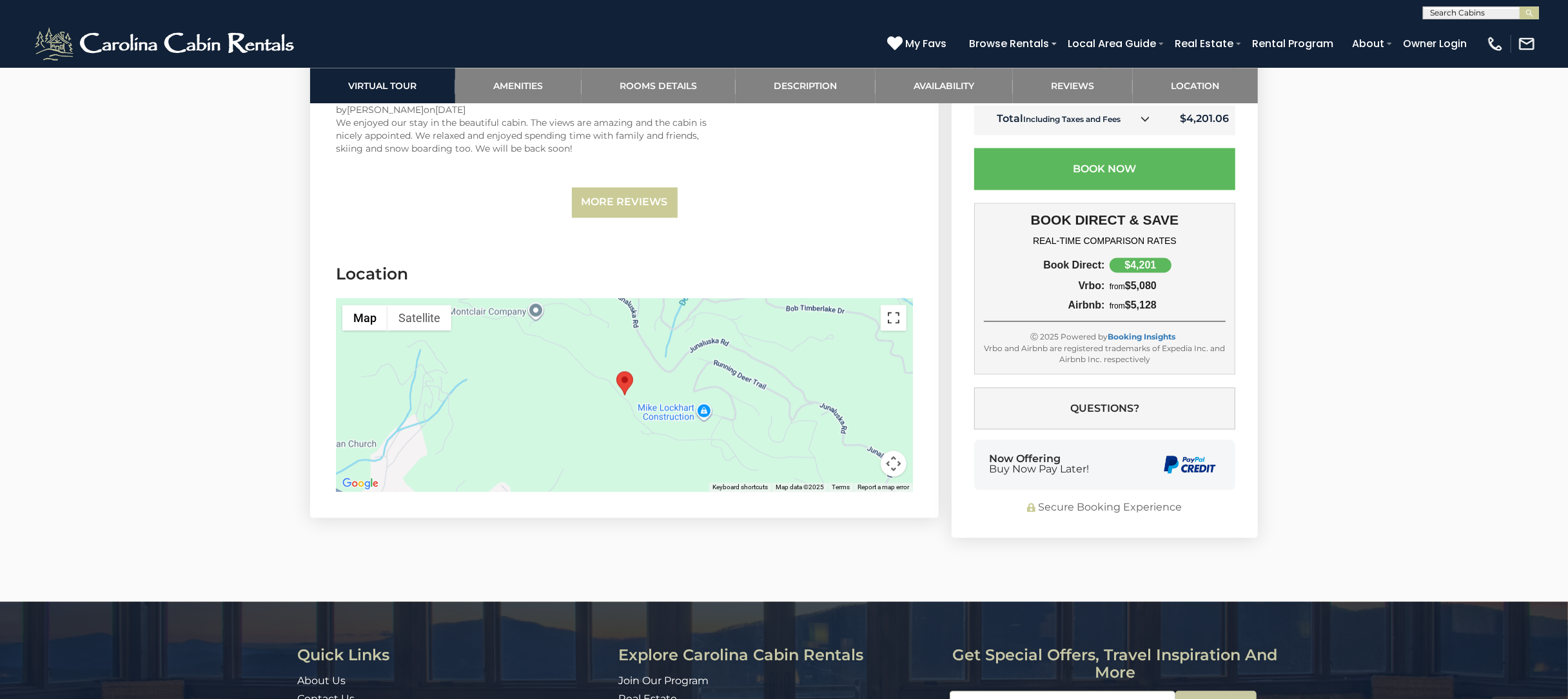
click at [890, 305] on button "Toggle fullscreen view" at bounding box center [894, 317] width 26 height 26
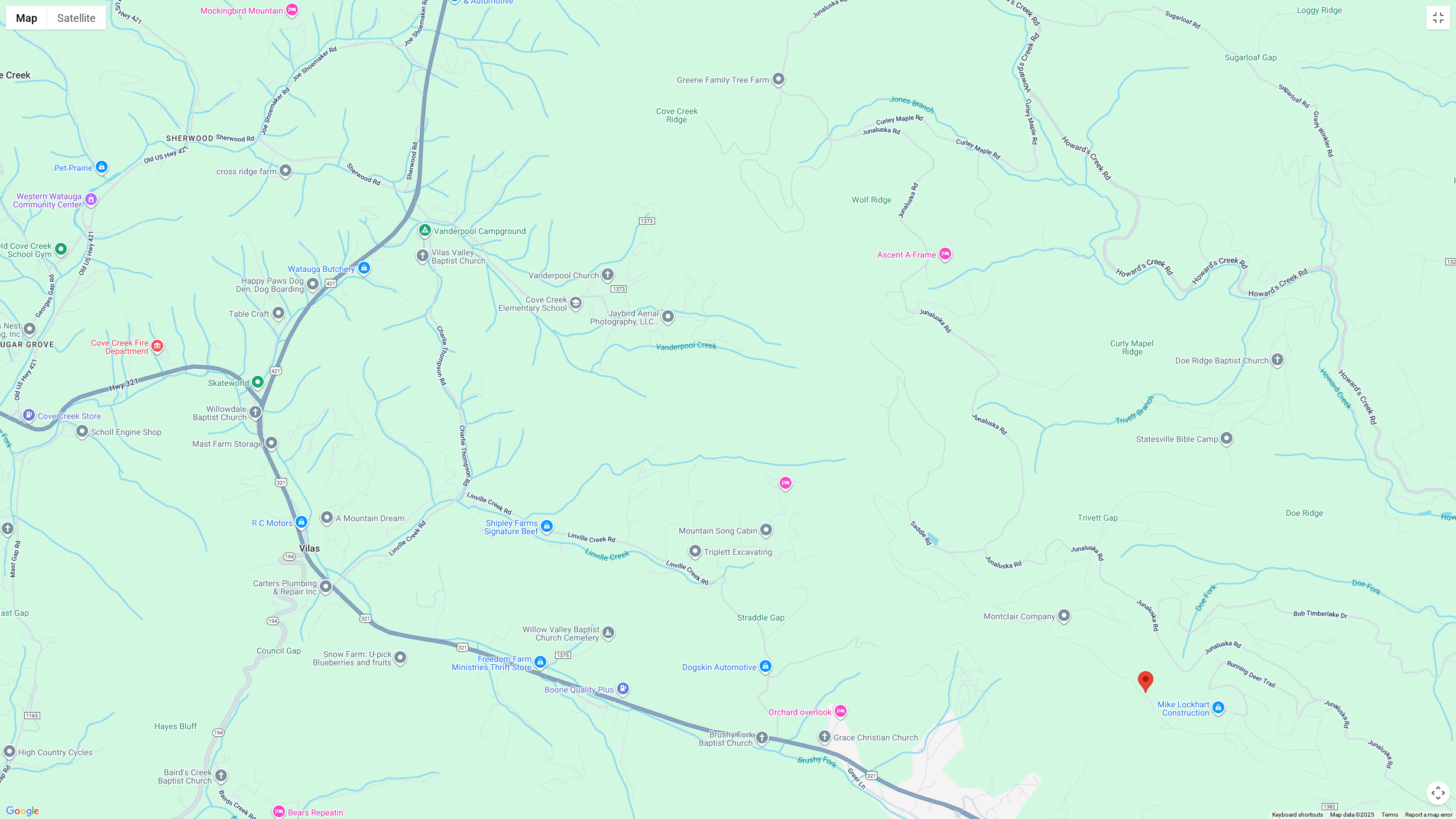
drag, startPoint x: 759, startPoint y: 502, endPoint x: 1142, endPoint y: 733, distance: 447.3
click at [1174, 640] on div at bounding box center [728, 410] width 1456 height 819
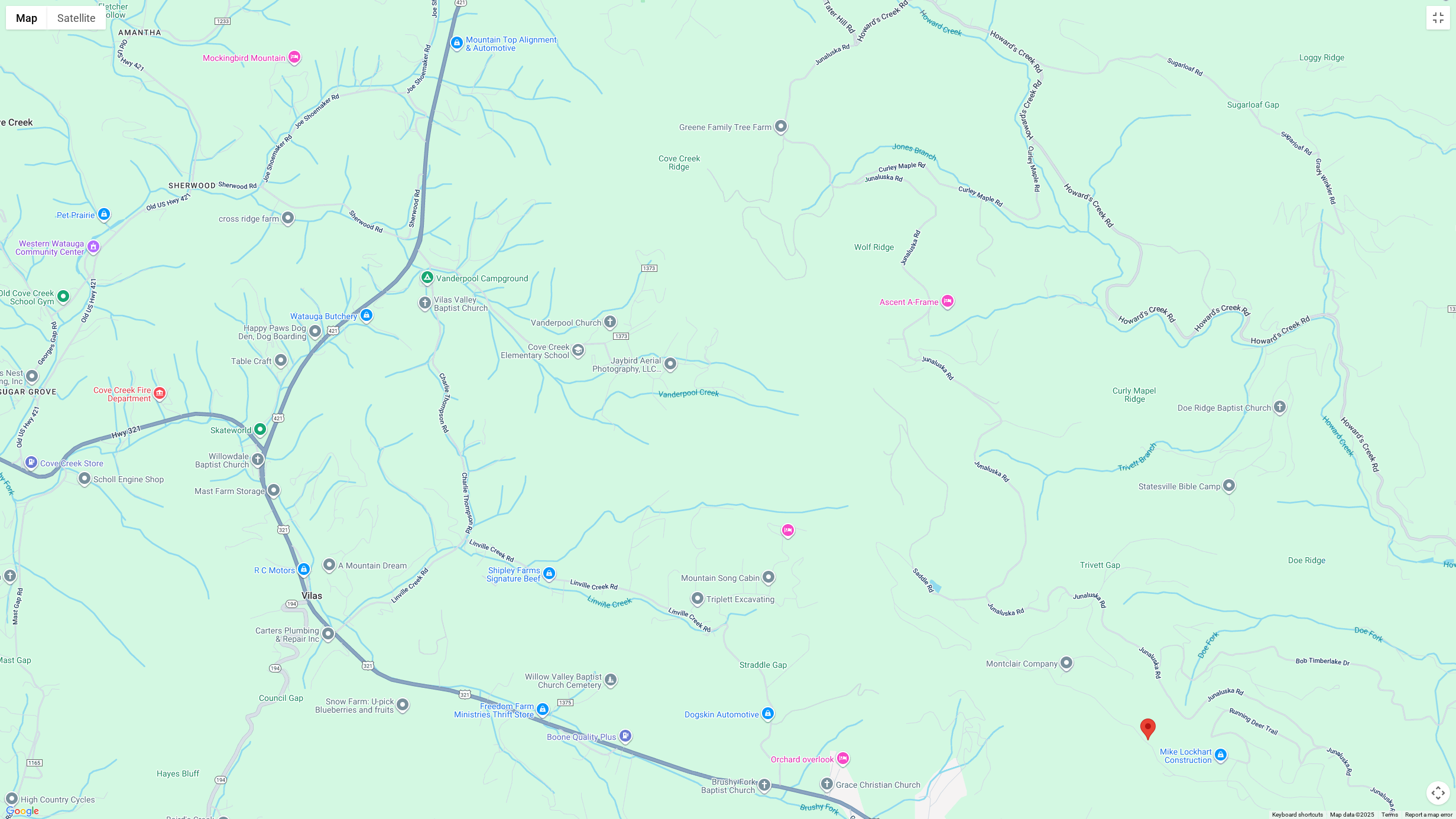
drag, startPoint x: 740, startPoint y: 244, endPoint x: 752, endPoint y: 311, distance: 68.1
click at [752, 311] on div at bounding box center [728, 410] width 1456 height 819
click at [1437, 640] on button "Map camera controls" at bounding box center [1438, 793] width 24 height 24
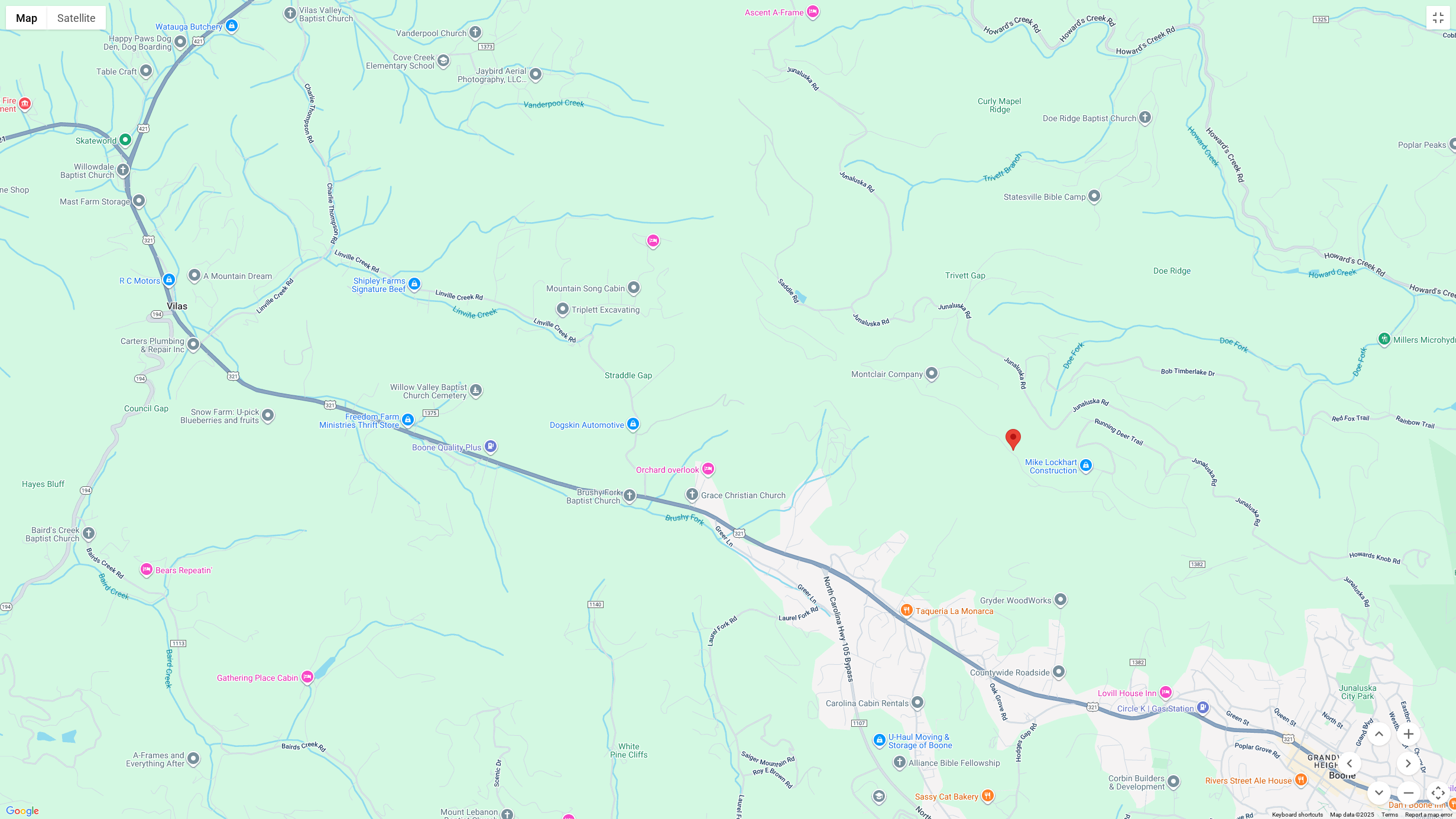
drag, startPoint x: 918, startPoint y: 643, endPoint x: 783, endPoint y: 350, distance: 322.6
click at [783, 350] on div at bounding box center [728, 410] width 1456 height 819
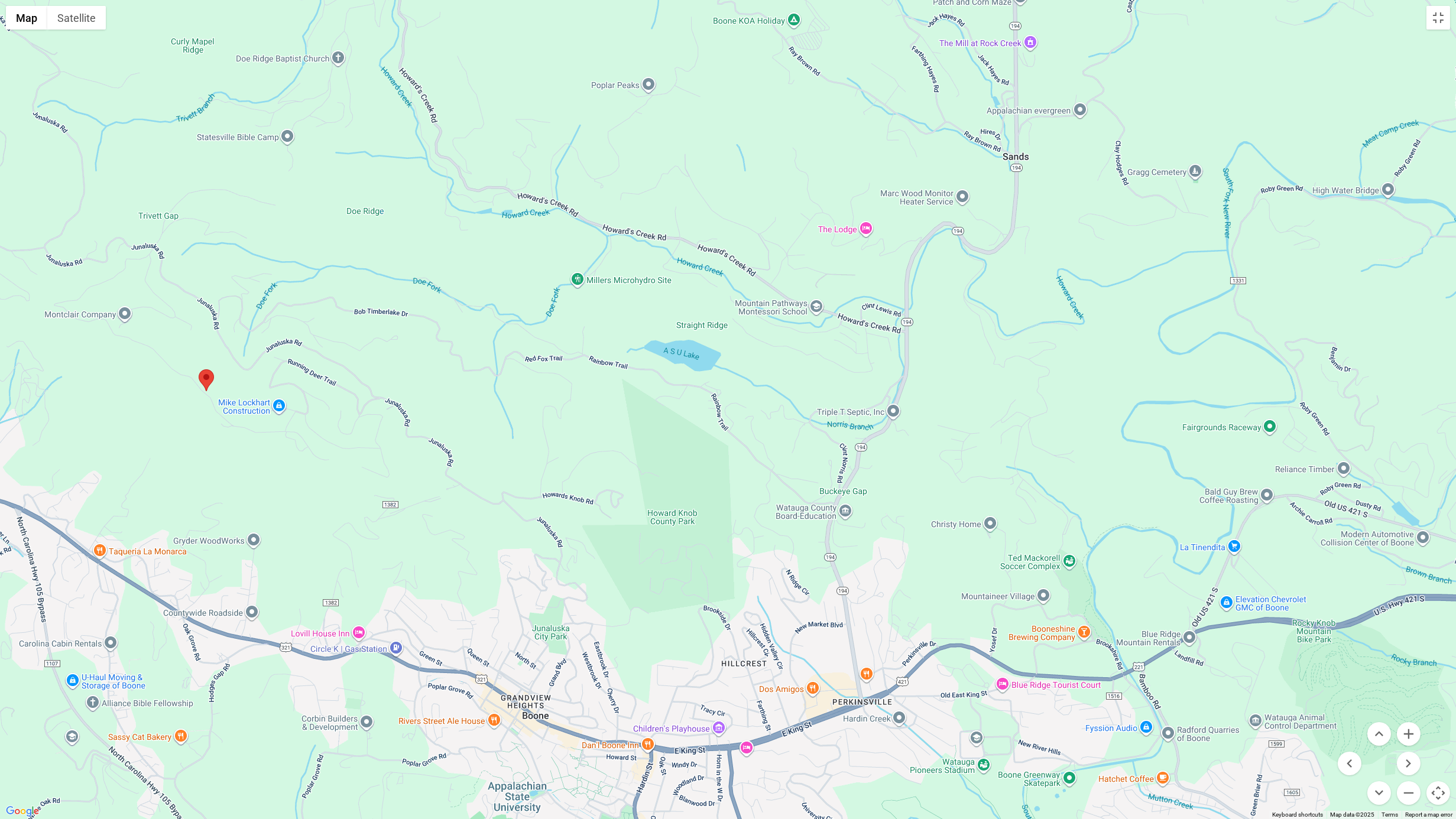
drag, startPoint x: 989, startPoint y: 762, endPoint x: 228, endPoint y: 688, distance: 764.6
click at [205, 640] on div at bounding box center [728, 410] width 1456 height 819
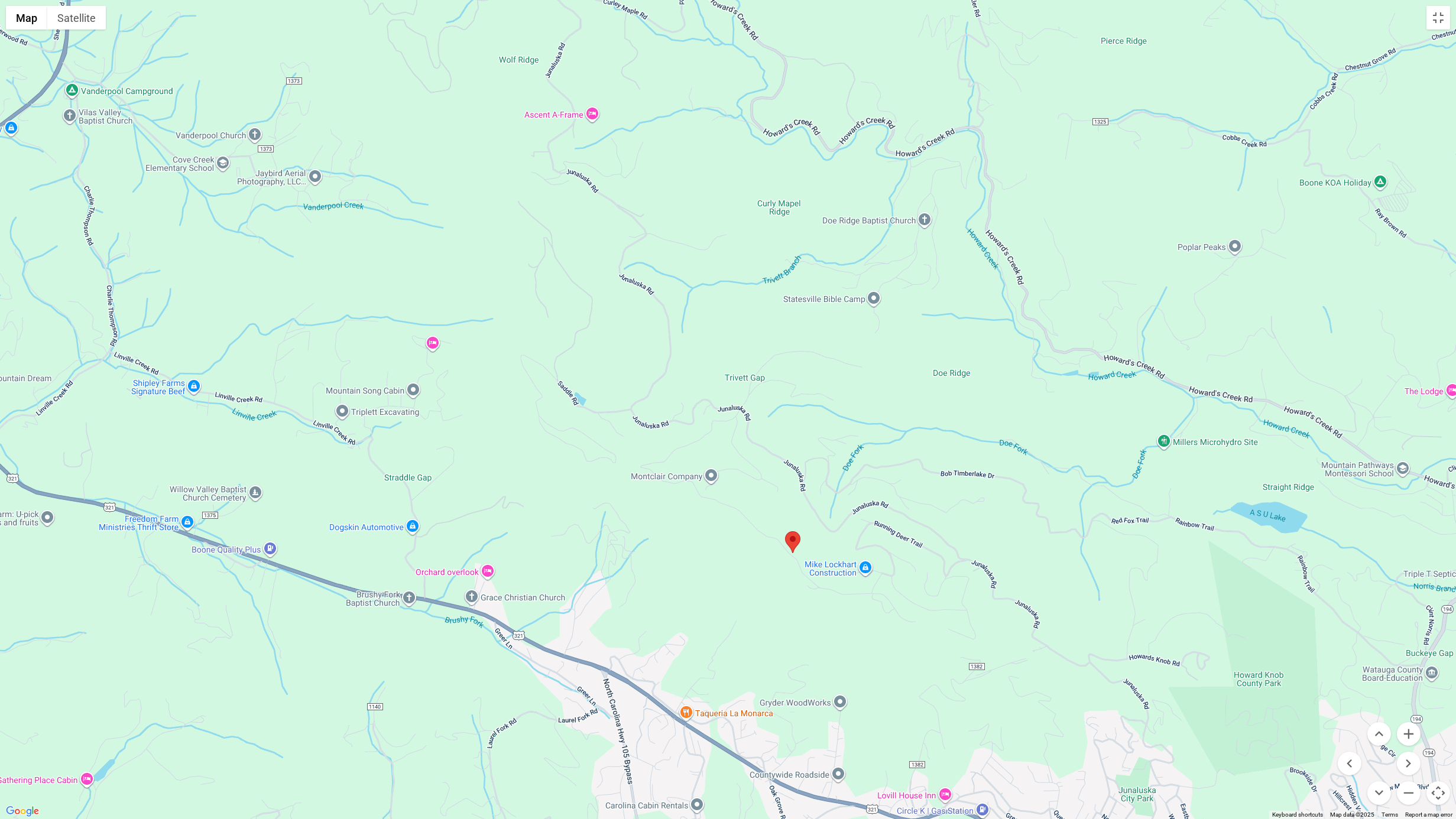
drag, startPoint x: 305, startPoint y: 544, endPoint x: 861, endPoint y: 713, distance: 581.1
click at [860, 640] on div at bounding box center [728, 410] width 1456 height 819
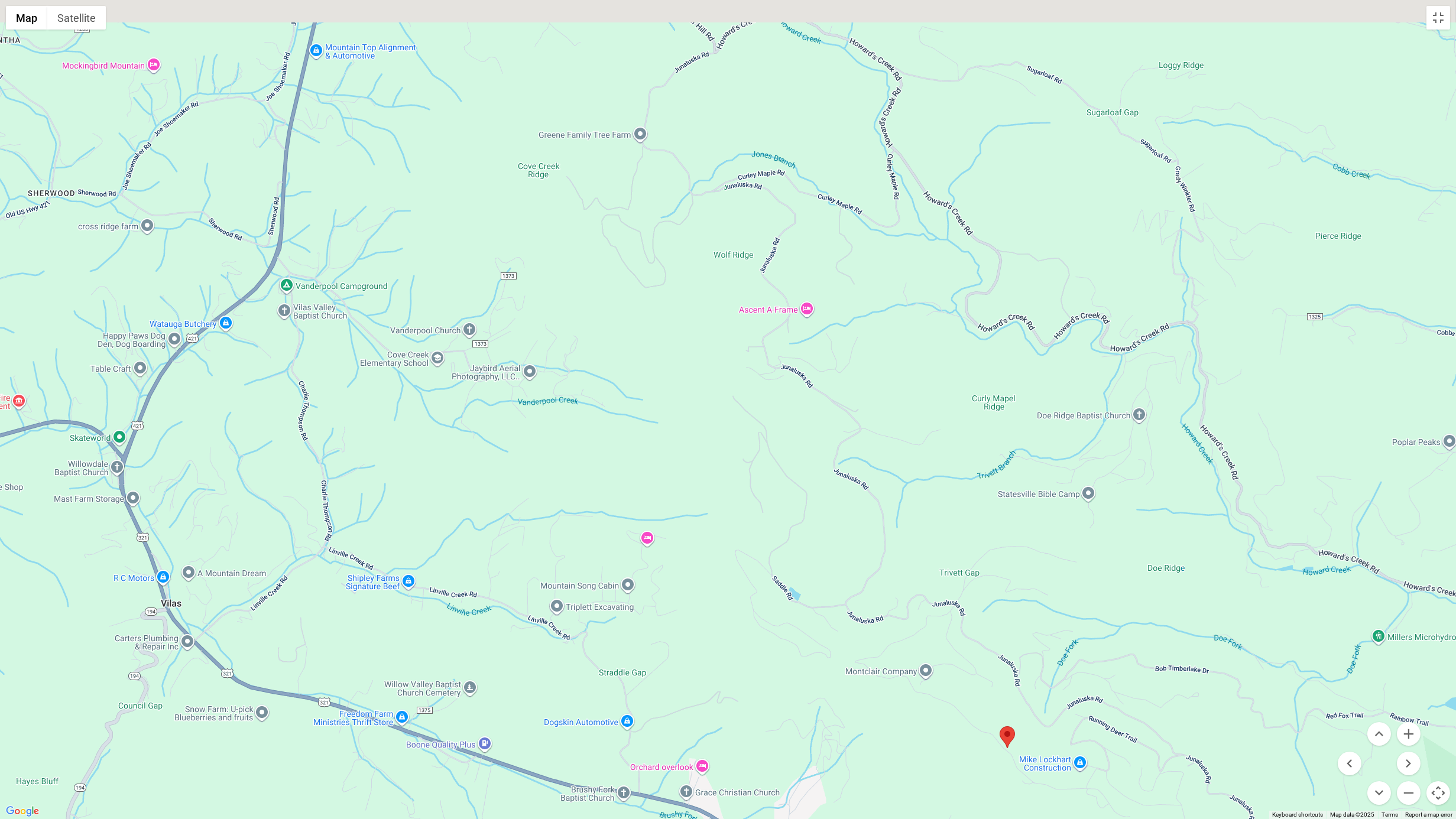
drag, startPoint x: 843, startPoint y: 364, endPoint x: 1059, endPoint y: 559, distance: 291.0
click at [1059, 559] on div at bounding box center [728, 410] width 1456 height 819
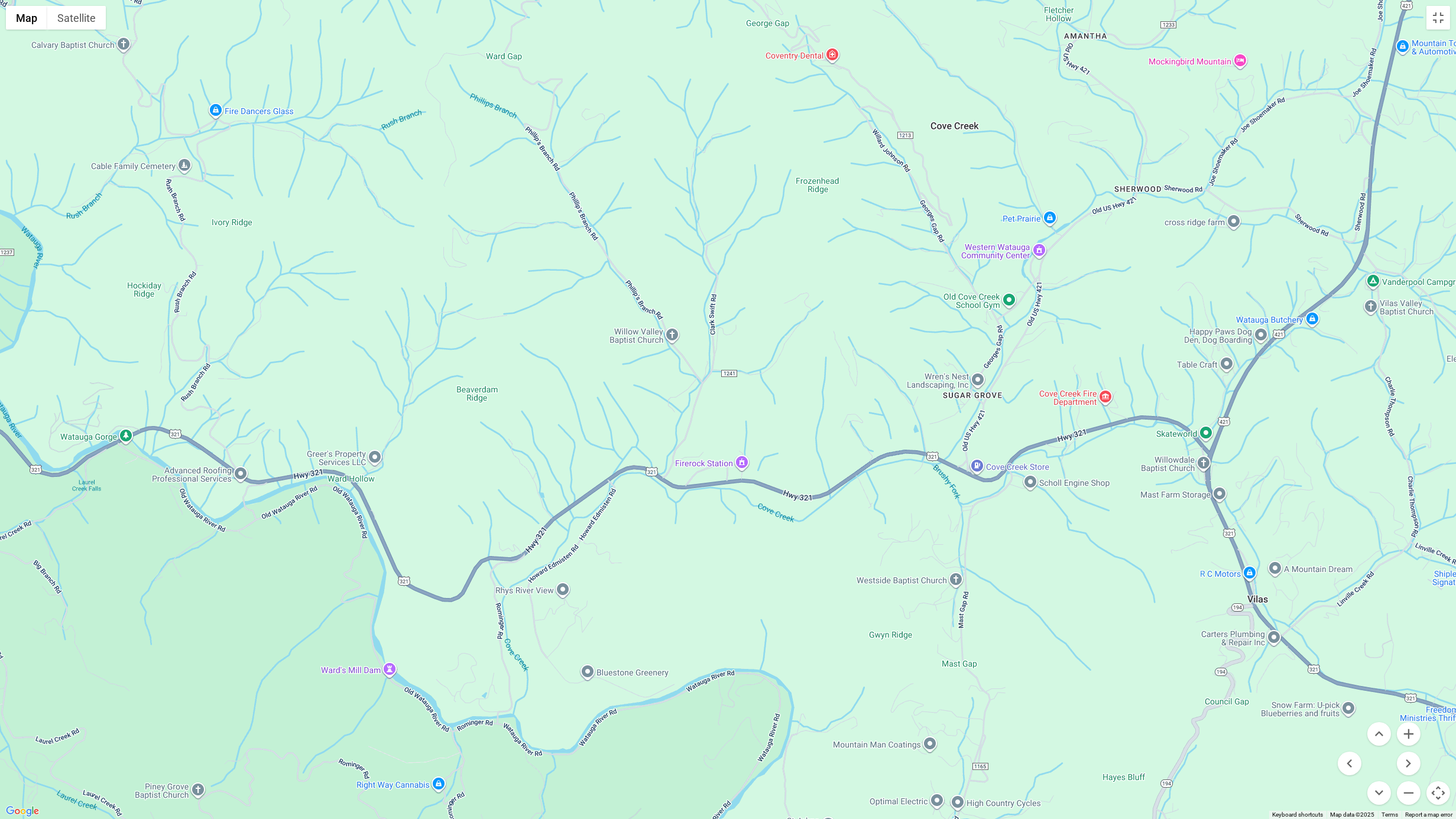
drag, startPoint x: 265, startPoint y: 504, endPoint x: 1355, endPoint y: 498, distance: 1090.0
click at [1355, 498] on div at bounding box center [728, 410] width 1456 height 819
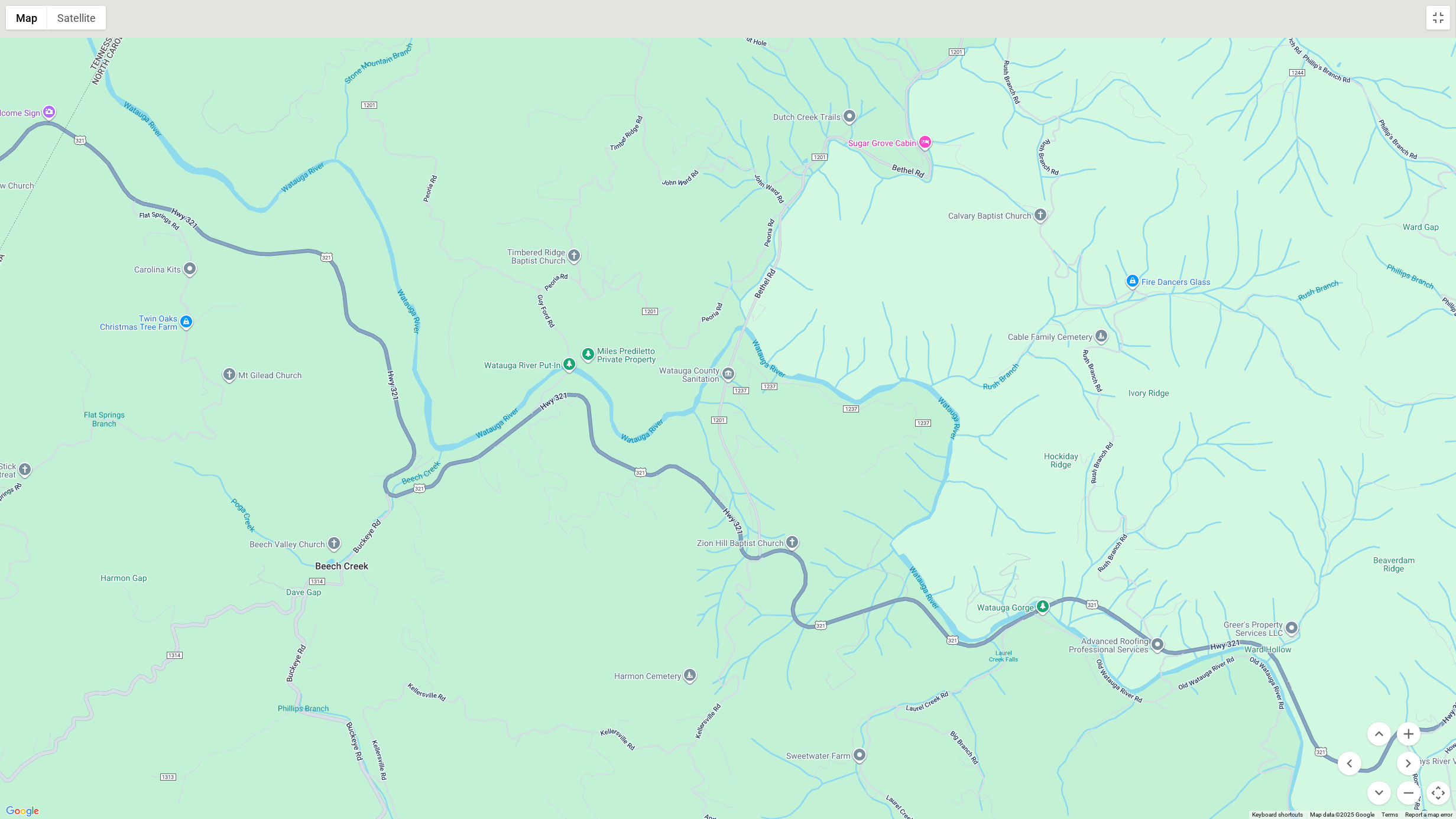
drag, startPoint x: 311, startPoint y: 618, endPoint x: 1226, endPoint y: 776, distance: 928.5
click at [1230, 640] on div at bounding box center [728, 410] width 1456 height 819
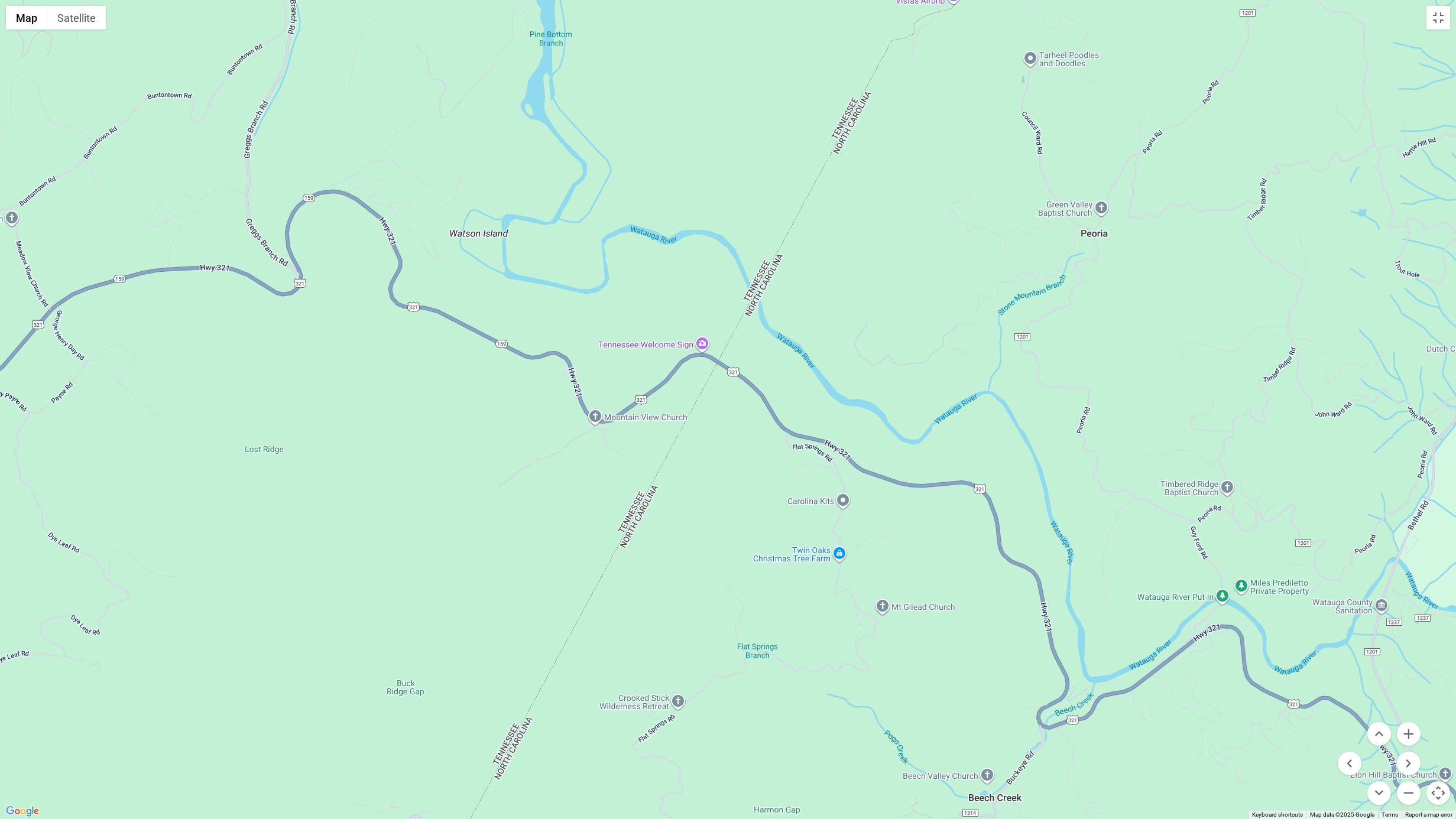
drag, startPoint x: 561, startPoint y: 638, endPoint x: 910, endPoint y: 715, distance: 357.4
click at [951, 640] on div at bounding box center [728, 410] width 1456 height 819
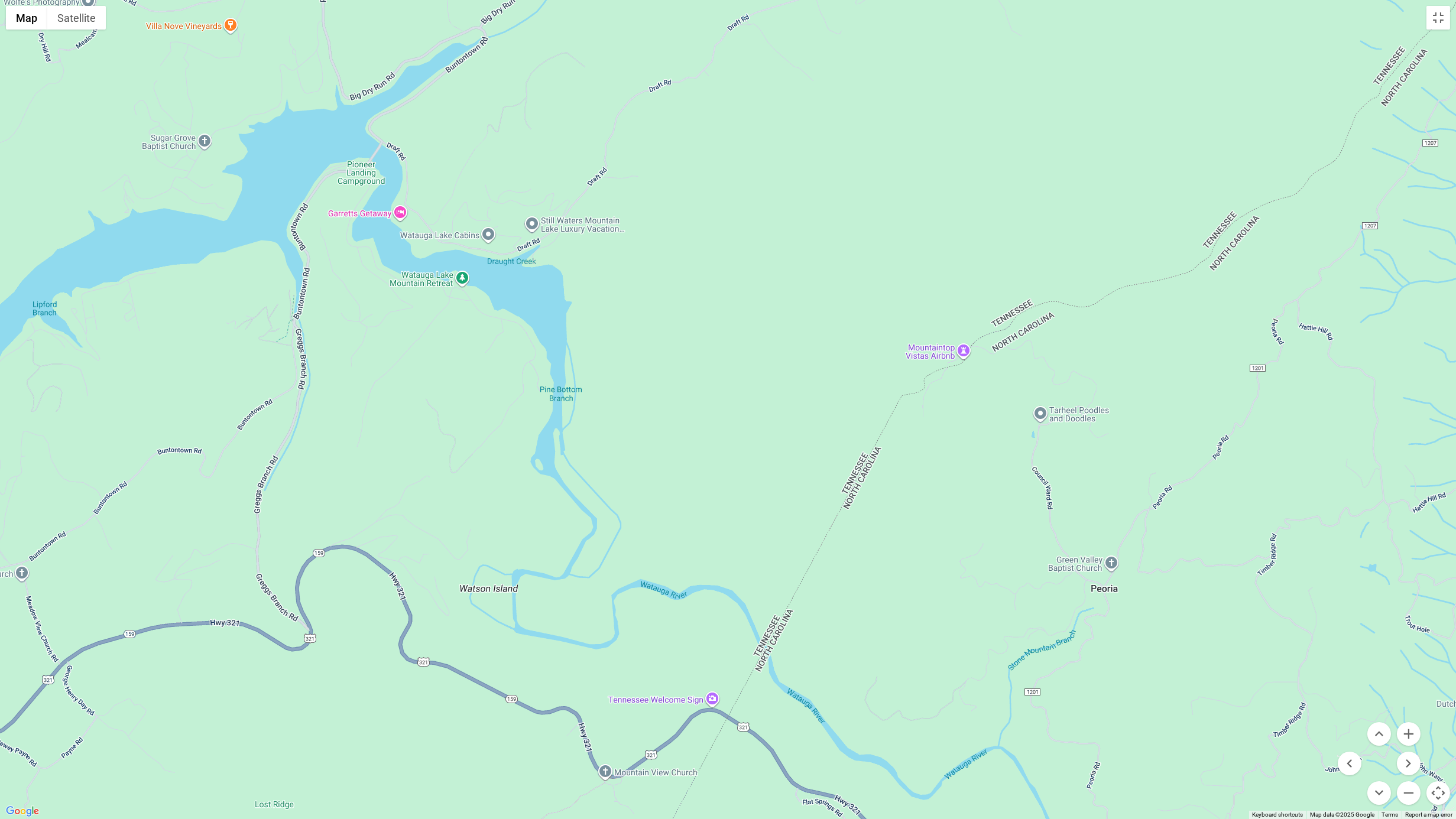
drag, startPoint x: 668, startPoint y: 362, endPoint x: 679, endPoint y: 610, distance: 248.2
click at [679, 615] on div at bounding box center [728, 410] width 1456 height 819
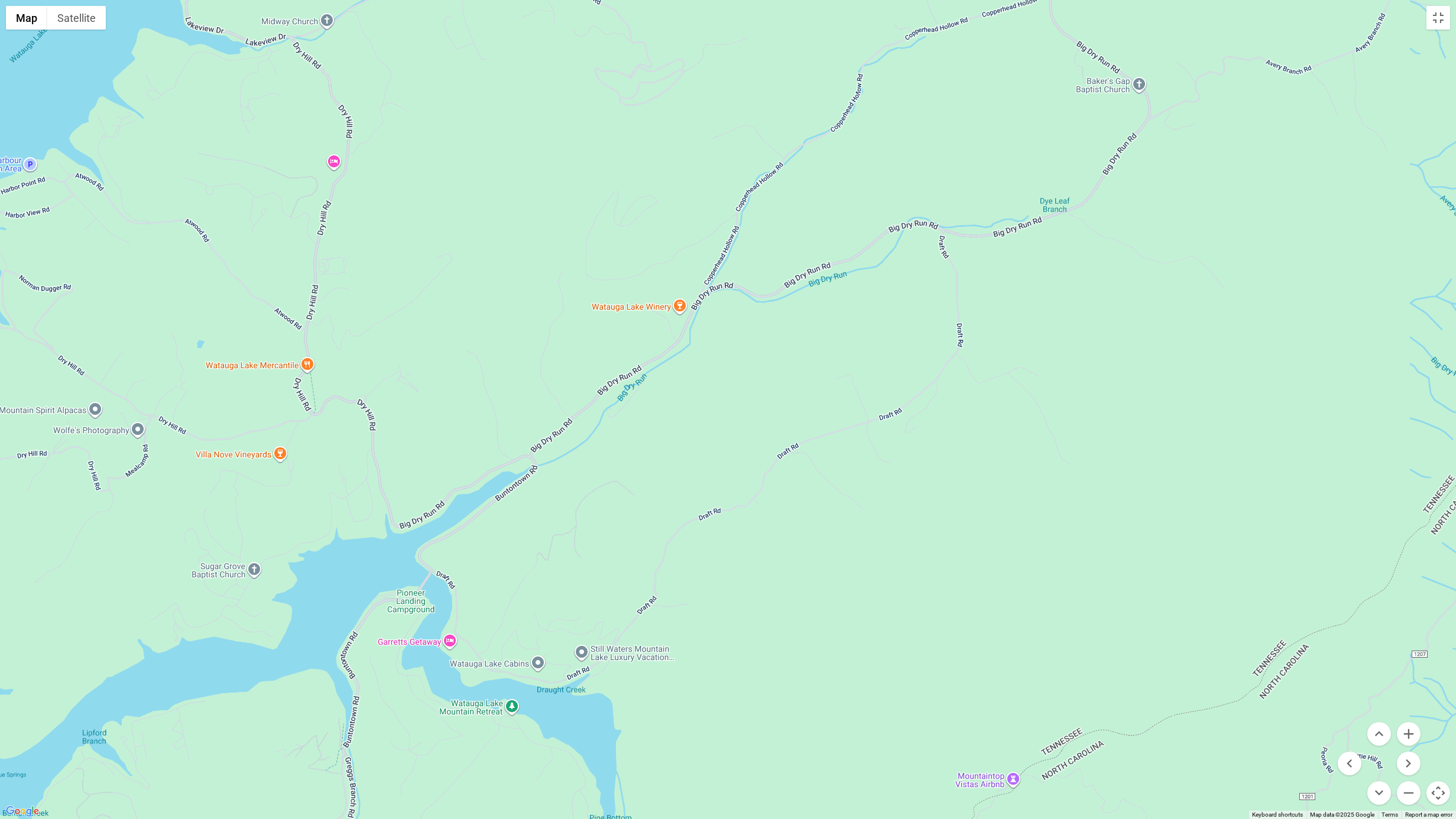
drag, startPoint x: 759, startPoint y: 382, endPoint x: 730, endPoint y: 352, distance: 41.7
click at [736, 431] on div at bounding box center [728, 410] width 1456 height 819
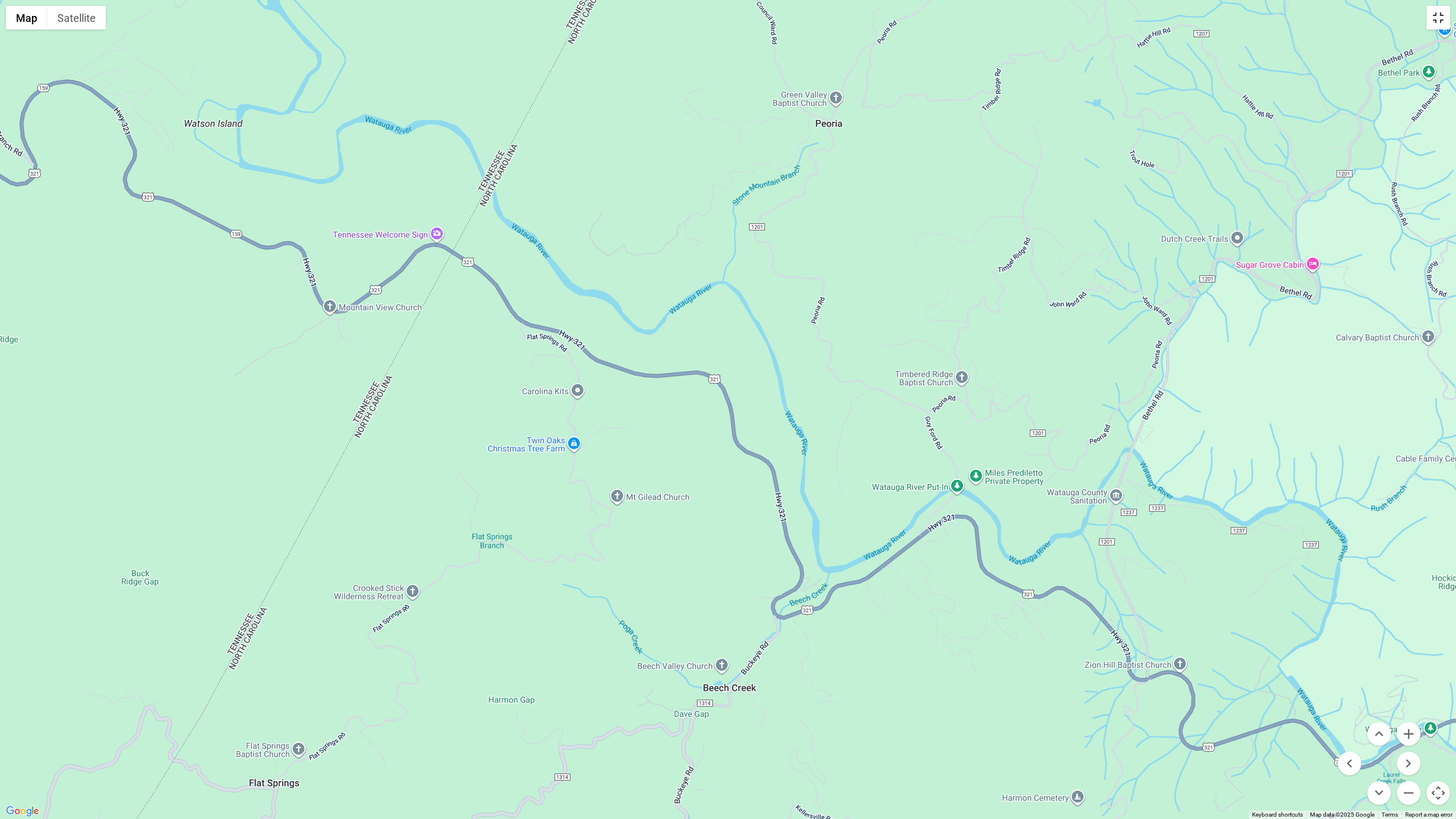
click at [1437, 19] on button "Toggle fullscreen view" at bounding box center [1438, 18] width 24 height 24
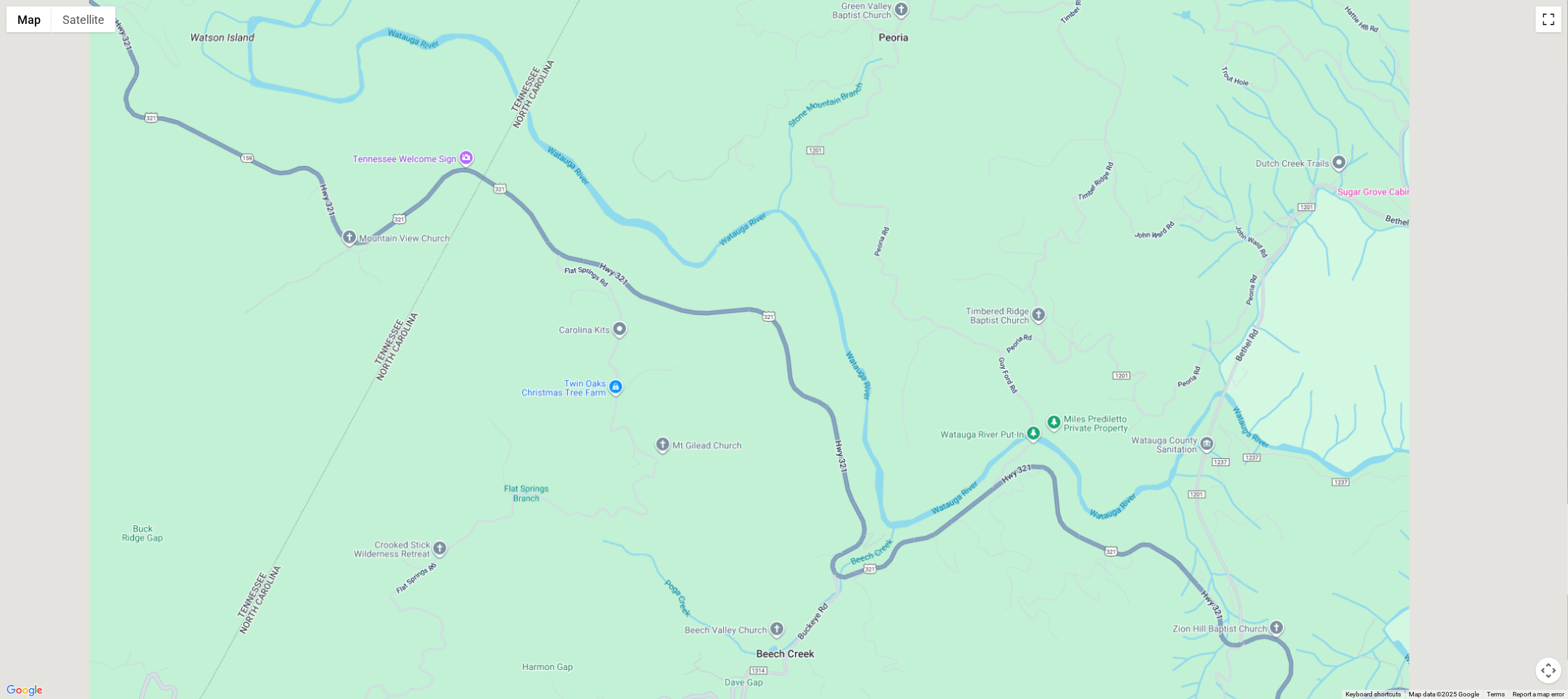
scroll to position [0, 0]
